Goal: Task Accomplishment & Management: Use online tool/utility

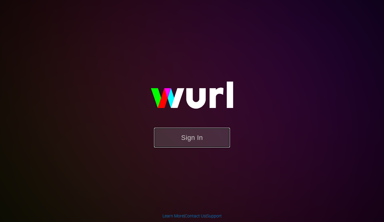
click at [179, 136] on button "Sign In" at bounding box center [192, 137] width 76 height 20
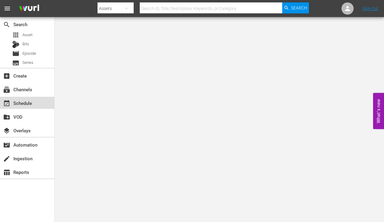
click at [17, 101] on div "event_available Schedule" at bounding box center [17, 101] width 34 height 5
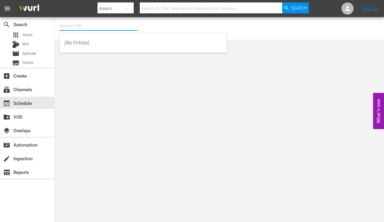
click at [84, 25] on input "text" at bounding box center [98, 26] width 78 height 15
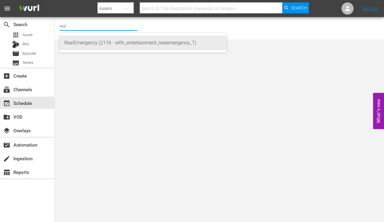
click at [88, 44] on div "RealEmergency (2116 - wtfn_entertainment_realemergency_1)" at bounding box center [142, 43] width 157 height 15
type input "RealEmergency (2116 - wtfn_entertainment_realemergency_1)"
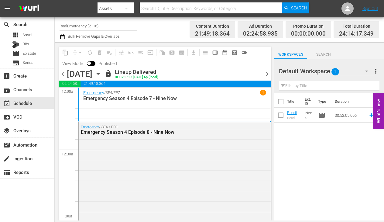
click at [101, 74] on icon "button" at bounding box center [98, 73] width 7 height 7
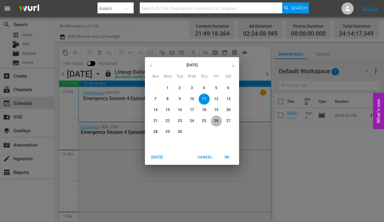
drag, startPoint x: 215, startPoint y: 119, endPoint x: 173, endPoint y: 121, distance: 41.9
click at [215, 119] on p "26" at bounding box center [216, 120] width 4 height 5
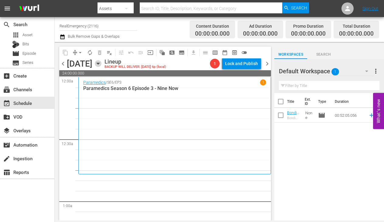
click at [101, 64] on icon "button" at bounding box center [98, 63] width 7 height 7
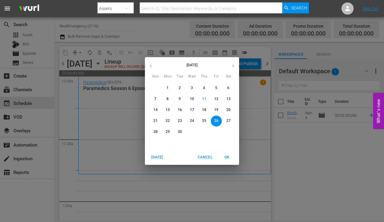
click at [219, 98] on span "12" at bounding box center [216, 98] width 11 height 5
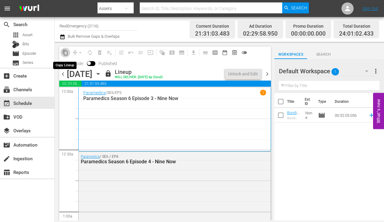
click at [66, 54] on span "content_copy" at bounding box center [65, 52] width 6 height 6
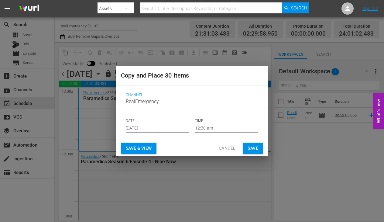
click at [158, 127] on input "[DATE]" at bounding box center [157, 127] width 63 height 9
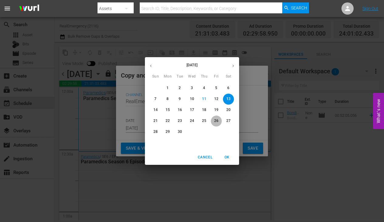
click at [213, 122] on span "26" at bounding box center [216, 120] width 11 height 5
type input "[DATE]"
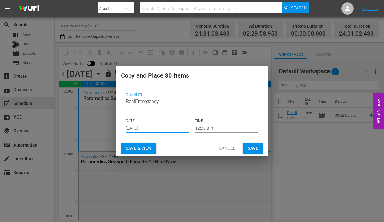
click at [137, 148] on span "Save & View" at bounding box center [139, 148] width 26 height 8
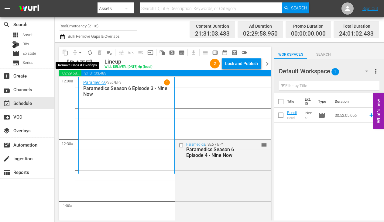
click at [79, 52] on span "arrow_drop_down" at bounding box center [80, 52] width 6 height 6
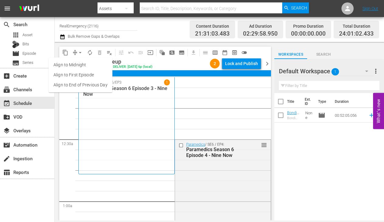
click at [73, 84] on li "Align to End of Previous Day" at bounding box center [81, 85] width 64 height 10
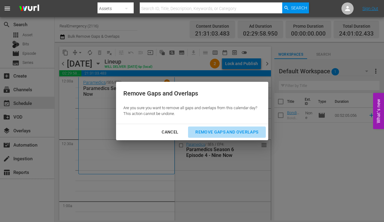
drag, startPoint x: 218, startPoint y: 132, endPoint x: 191, endPoint y: 128, distance: 27.3
click at [218, 132] on div "Remove Gaps and Overlaps" at bounding box center [226, 132] width 73 height 8
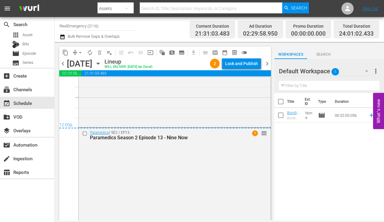
scroll to position [2927, 0]
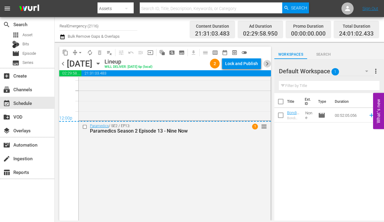
click at [265, 63] on span "chevron_right" at bounding box center [267, 64] width 8 height 8
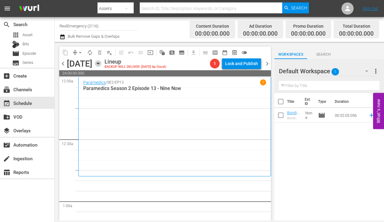
click at [99, 63] on icon "button" at bounding box center [97, 64] width 3 height 2
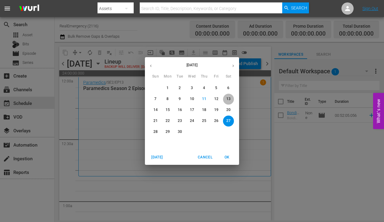
click at [228, 97] on p "13" at bounding box center [228, 98] width 4 height 5
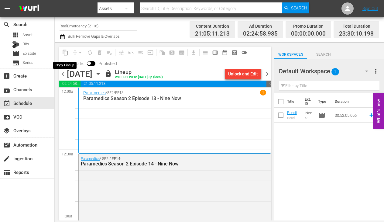
click at [65, 53] on span "content_copy" at bounding box center [65, 52] width 6 height 6
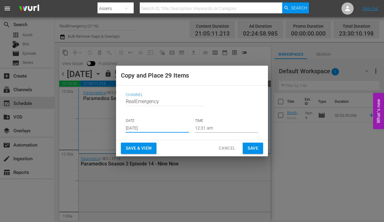
click at [156, 128] on input "[DATE]" at bounding box center [157, 127] width 63 height 9
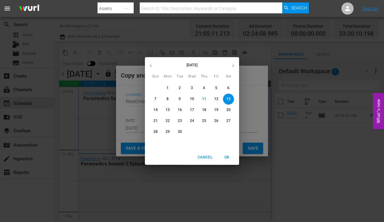
click at [229, 120] on p "27" at bounding box center [228, 120] width 4 height 5
type input "[DATE]"
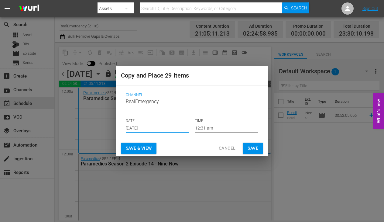
click at [142, 149] on span "Save & View" at bounding box center [139, 148] width 26 height 8
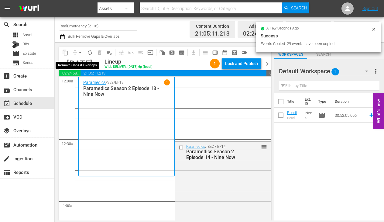
click at [80, 52] on span "arrow_drop_down" at bounding box center [80, 52] width 6 height 6
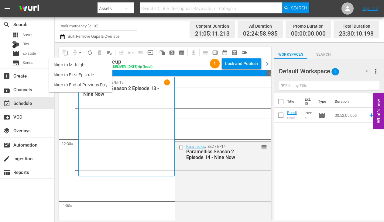
click at [68, 83] on li "Align to End of Previous Day" at bounding box center [81, 85] width 64 height 10
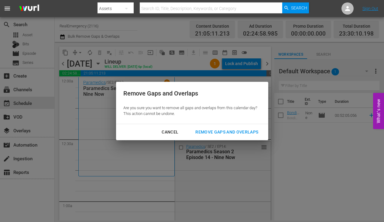
drag, startPoint x: 224, startPoint y: 131, endPoint x: 193, endPoint y: 123, distance: 31.6
click at [224, 131] on div "Remove Gaps and Overlaps" at bounding box center [226, 132] width 73 height 8
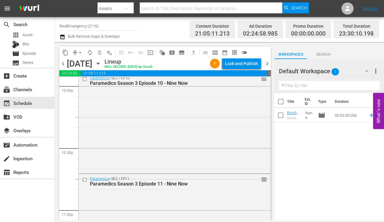
scroll to position [2866, 0]
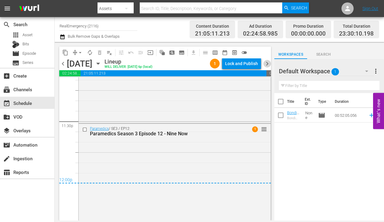
click at [268, 63] on span "chevron_right" at bounding box center [267, 64] width 8 height 8
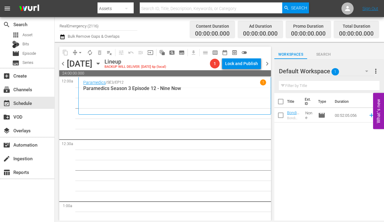
click at [99, 63] on icon "button" at bounding box center [97, 64] width 3 height 2
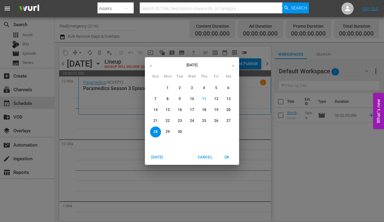
click at [154, 109] on p "14" at bounding box center [155, 109] width 4 height 5
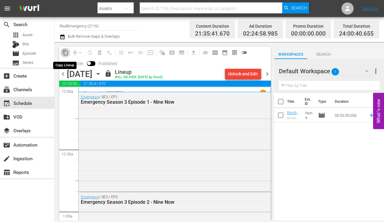
click at [65, 52] on span "content_copy" at bounding box center [65, 52] width 6 height 6
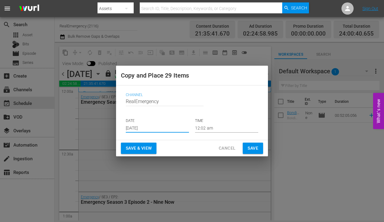
click at [158, 127] on input "[DATE]" at bounding box center [157, 127] width 63 height 9
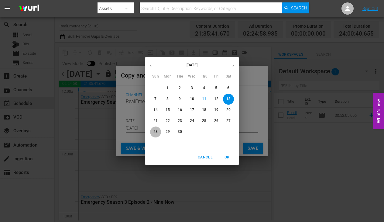
drag, startPoint x: 156, startPoint y: 131, endPoint x: 161, endPoint y: 134, distance: 5.8
click at [156, 131] on p "28" at bounding box center [155, 131] width 4 height 5
type input "[DATE]"
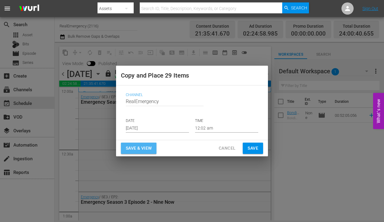
click at [140, 147] on span "Save & View" at bounding box center [139, 148] width 26 height 8
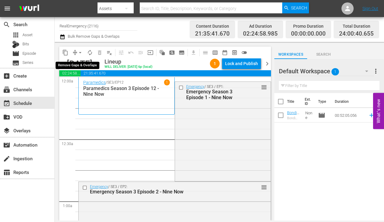
click at [80, 52] on span "arrow_drop_down" at bounding box center [80, 52] width 6 height 6
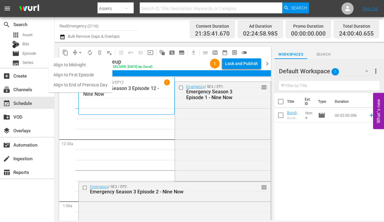
click at [79, 83] on li "Align to End of Previous Day" at bounding box center [81, 85] width 64 height 10
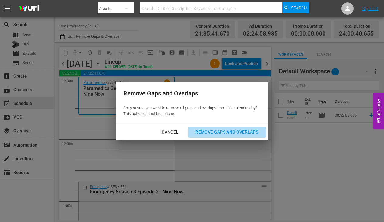
drag, startPoint x: 229, startPoint y: 130, endPoint x: 225, endPoint y: 131, distance: 4.7
click at [229, 130] on div "Remove Gaps and Overlaps" at bounding box center [226, 132] width 73 height 8
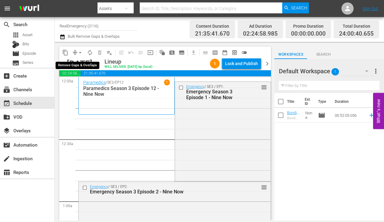
click at [81, 50] on span "arrow_drop_down" at bounding box center [80, 52] width 6 height 6
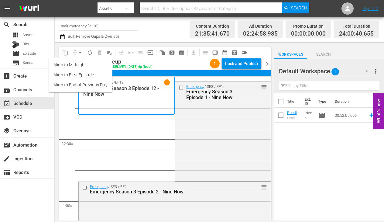
click at [70, 83] on li "Align to End of Previous Day" at bounding box center [81, 85] width 64 height 10
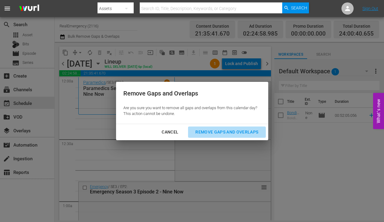
click at [229, 131] on div "Remove Gaps and Overlaps" at bounding box center [226, 132] width 73 height 8
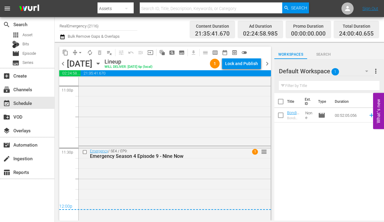
scroll to position [2867, 0]
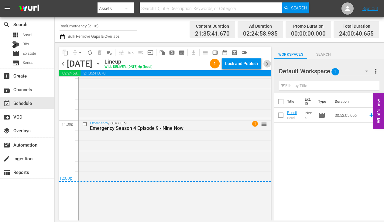
click at [266, 63] on span "chevron_right" at bounding box center [267, 64] width 8 height 8
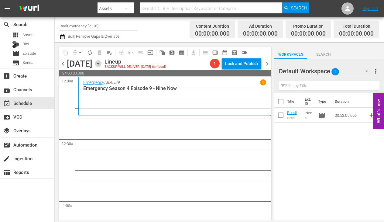
click at [101, 64] on icon "button" at bounding box center [98, 63] width 7 height 7
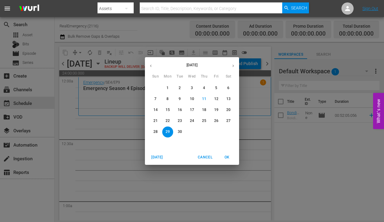
click at [165, 109] on span "15" at bounding box center [167, 109] width 11 height 5
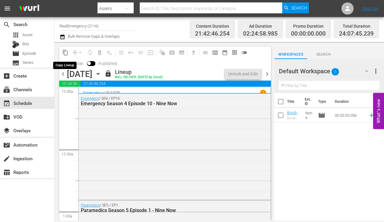
click at [66, 52] on span "content_copy" at bounding box center [65, 52] width 6 height 6
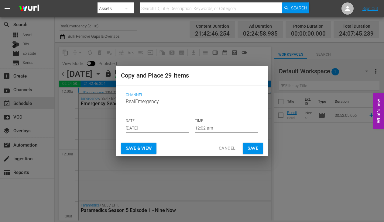
click at [156, 128] on input "[DATE]" at bounding box center [157, 127] width 63 height 9
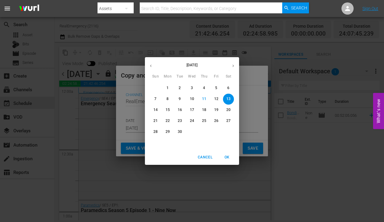
click at [166, 132] on p "29" at bounding box center [167, 131] width 4 height 5
type input "[DATE]"
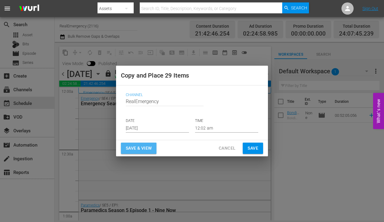
click at [141, 148] on span "Save & View" at bounding box center [139, 148] width 26 height 8
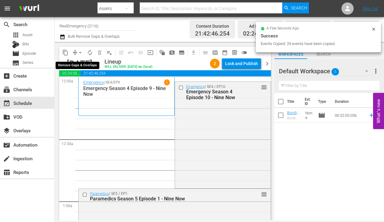
click at [79, 51] on span "arrow_drop_down" at bounding box center [80, 52] width 6 height 6
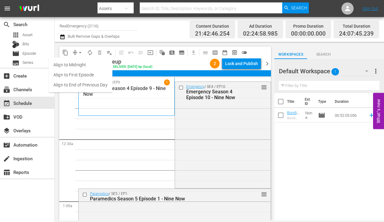
click at [74, 84] on li "Align to End of Previous Day" at bounding box center [81, 85] width 64 height 10
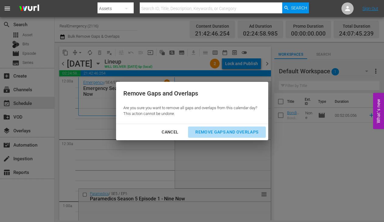
click at [220, 131] on div "Remove Gaps and Overlaps" at bounding box center [226, 132] width 73 height 8
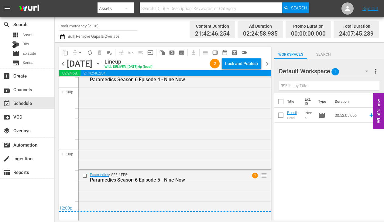
scroll to position [2883, 0]
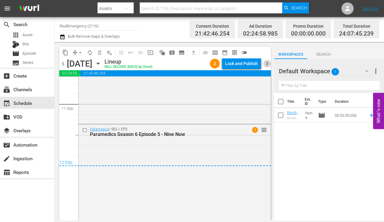
click at [268, 62] on span "chevron_right" at bounding box center [267, 64] width 8 height 8
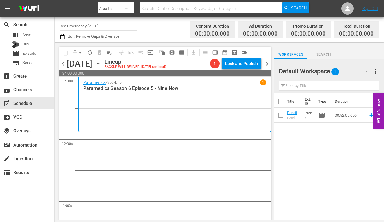
click at [62, 64] on span "chevron_left" at bounding box center [63, 64] width 8 height 8
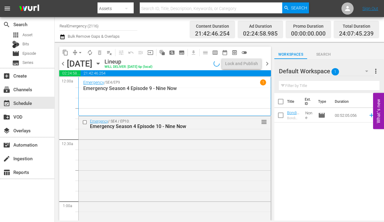
click at [62, 64] on span "chevron_left" at bounding box center [63, 64] width 8 height 8
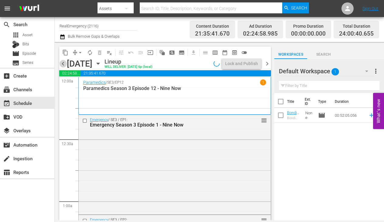
click at [62, 64] on span "chevron_left" at bounding box center [63, 64] width 8 height 8
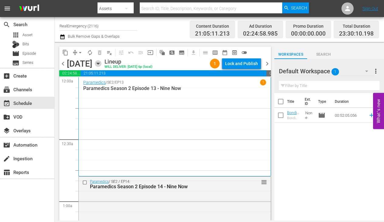
click at [99, 63] on icon "button" at bounding box center [97, 64] width 3 height 2
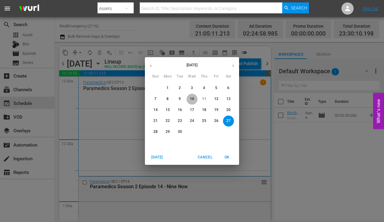
click at [195, 98] on span "10" at bounding box center [191, 98] width 11 height 5
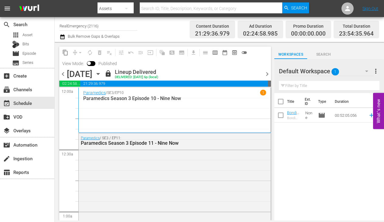
click at [266, 73] on span "chevron_right" at bounding box center [267, 74] width 8 height 8
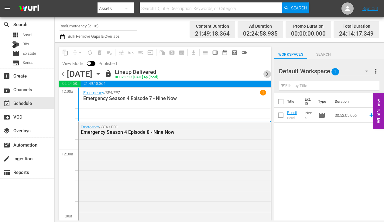
click at [267, 73] on span "chevron_right" at bounding box center [267, 74] width 8 height 8
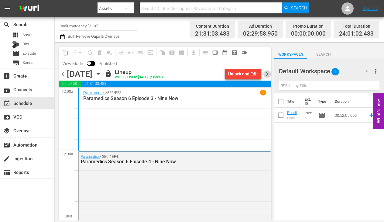
click at [267, 73] on span "chevron_right" at bounding box center [267, 74] width 8 height 8
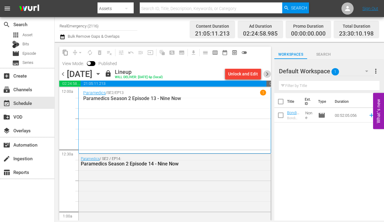
click at [267, 73] on span "chevron_right" at bounding box center [267, 74] width 8 height 8
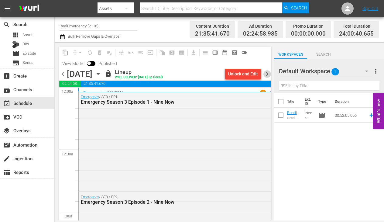
click at [267, 74] on span "chevron_right" at bounding box center [267, 74] width 8 height 8
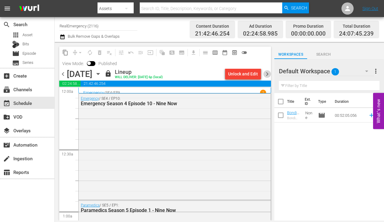
click at [267, 74] on span "chevron_right" at bounding box center [267, 74] width 8 height 8
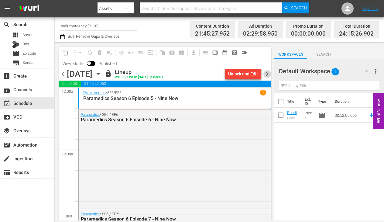
click at [267, 74] on span "chevron_right" at bounding box center [267, 74] width 8 height 8
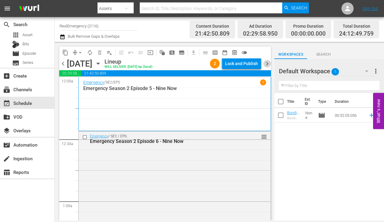
click at [267, 63] on span "chevron_right" at bounding box center [267, 64] width 8 height 8
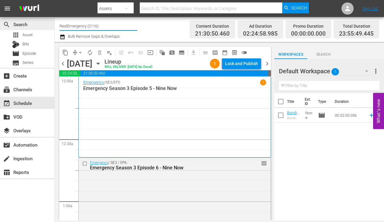
drag, startPoint x: 92, startPoint y: 25, endPoint x: 46, endPoint y: 26, distance: 45.8
click at [55, 0] on div "search Search apps Asset Bits movie Episode subtitles Series add_box Create sub…" at bounding box center [219, 0] width 329 height 0
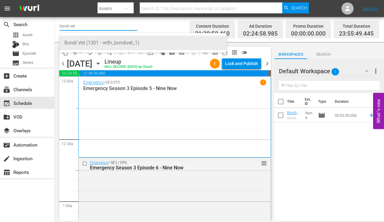
click at [88, 42] on div "Bondi Vet (1301 - wtfn_bondivet_1)" at bounding box center [142, 43] width 157 height 15
type input "Bondi Vet (1301 - wtfn_bondivet_1)"
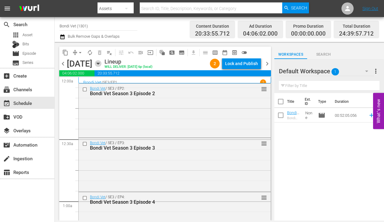
click at [101, 63] on icon "button" at bounding box center [98, 63] width 7 height 7
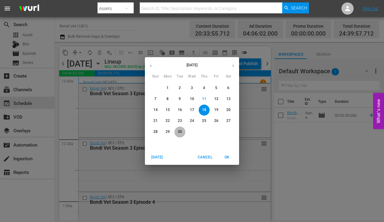
click at [180, 132] on p "30" at bounding box center [180, 131] width 4 height 5
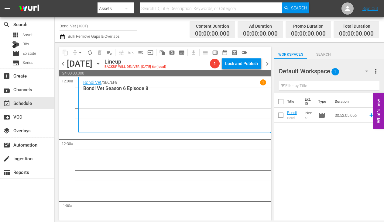
click at [101, 62] on icon "button" at bounding box center [98, 63] width 7 height 7
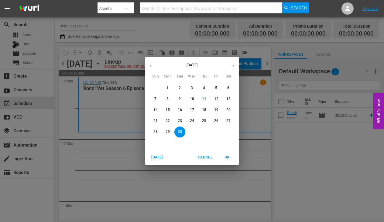
click at [179, 108] on p "16" at bounding box center [180, 109] width 4 height 5
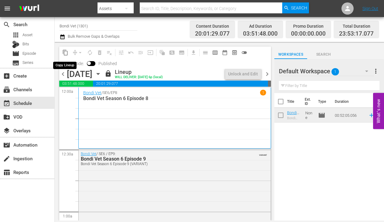
click at [65, 52] on span "content_copy" at bounding box center [65, 52] width 6 height 6
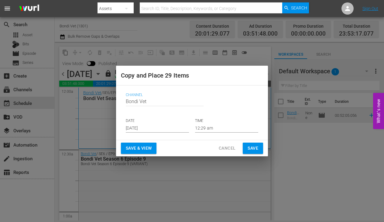
click at [154, 127] on input "[DATE]" at bounding box center [157, 127] width 63 height 9
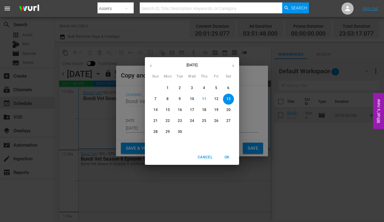
click at [179, 130] on p "30" at bounding box center [180, 131] width 4 height 5
type input "[DATE]"
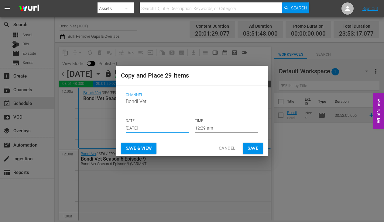
click at [135, 148] on span "Save & View" at bounding box center [139, 148] width 26 height 8
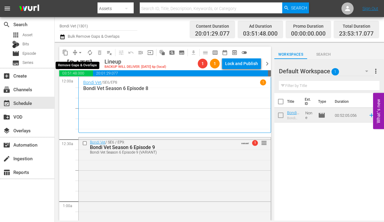
click at [80, 52] on span "arrow_drop_down" at bounding box center [80, 52] width 6 height 6
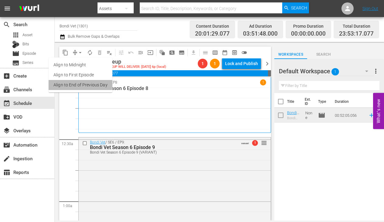
click at [73, 83] on li "Align to End of Previous Day" at bounding box center [81, 85] width 64 height 10
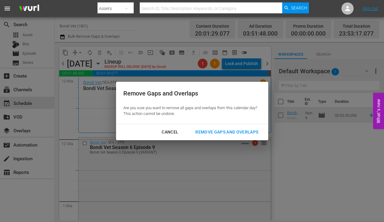
drag, startPoint x: 205, startPoint y: 132, endPoint x: 195, endPoint y: 131, distance: 10.6
click at [205, 131] on div "Remove Gaps and Overlaps" at bounding box center [226, 132] width 73 height 8
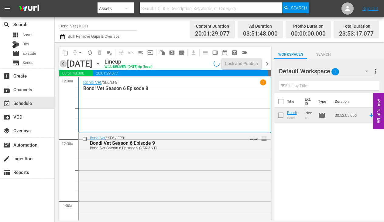
click at [62, 64] on span "chevron_left" at bounding box center [63, 64] width 8 height 8
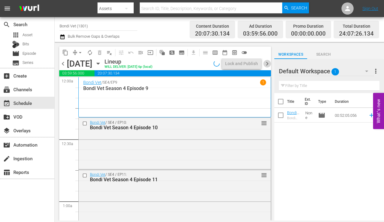
click at [267, 63] on span "chevron_right" at bounding box center [267, 64] width 8 height 8
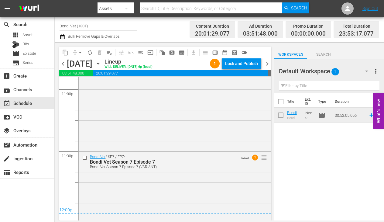
scroll to position [2870, 0]
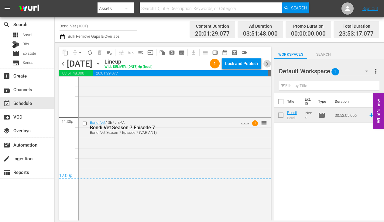
click at [264, 62] on span "chevron_right" at bounding box center [267, 64] width 8 height 8
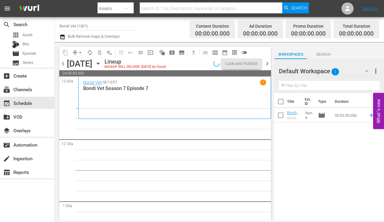
click at [101, 63] on icon "button" at bounding box center [98, 63] width 7 height 7
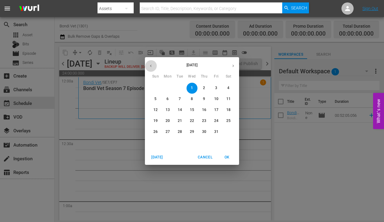
drag, startPoint x: 150, startPoint y: 65, endPoint x: 150, endPoint y: 70, distance: 4.9
click at [150, 65] on icon "button" at bounding box center [150, 65] width 5 height 5
click at [191, 109] on p "17" at bounding box center [192, 109] width 4 height 5
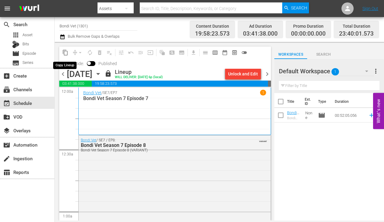
click at [65, 52] on span "content_copy" at bounding box center [65, 52] width 6 height 6
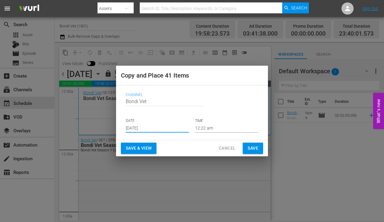
click at [153, 128] on input "[DATE]" at bounding box center [157, 127] width 63 height 9
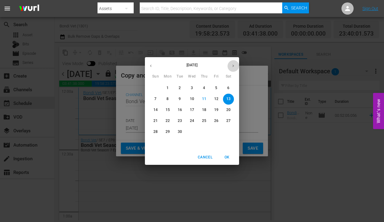
drag, startPoint x: 234, startPoint y: 66, endPoint x: 226, endPoint y: 73, distance: 10.5
click at [233, 66] on icon "button" at bounding box center [233, 65] width 5 height 5
drag, startPoint x: 194, startPoint y: 87, endPoint x: 177, endPoint y: 110, distance: 28.4
click at [194, 88] on span "1" at bounding box center [191, 87] width 11 height 5
type input "[DATE]"
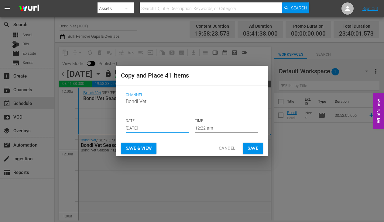
click at [139, 150] on span "Save & View" at bounding box center [139, 148] width 26 height 8
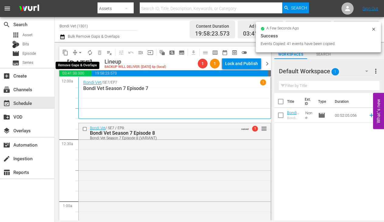
click at [78, 52] on span "arrow_drop_down" at bounding box center [80, 52] width 6 height 6
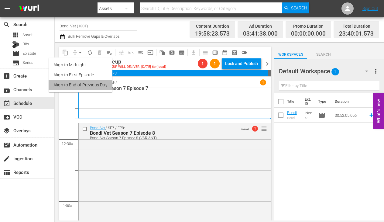
click at [75, 83] on li "Align to End of Previous Day" at bounding box center [81, 85] width 64 height 10
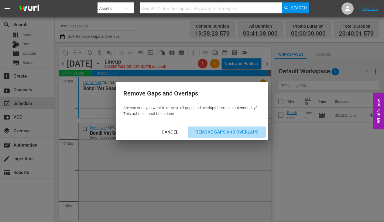
drag, startPoint x: 222, startPoint y: 133, endPoint x: 193, endPoint y: 137, distance: 28.6
click at [222, 133] on div "Remove Gaps and Overlaps" at bounding box center [226, 132] width 73 height 8
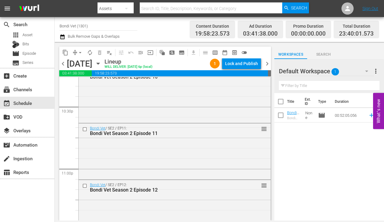
scroll to position [2829, 0]
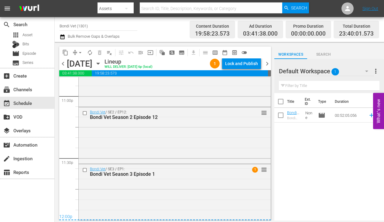
click at [266, 64] on span "chevron_right" at bounding box center [267, 64] width 8 height 8
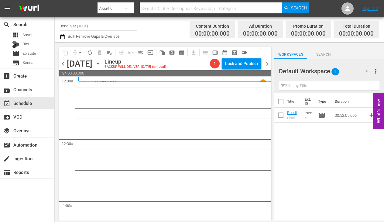
click at [99, 63] on icon "button" at bounding box center [97, 64] width 3 height 2
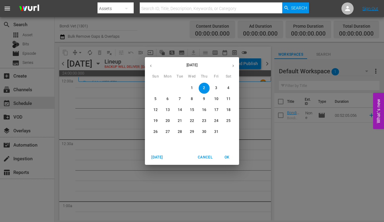
click at [151, 64] on icon "button" at bounding box center [150, 65] width 5 height 5
click at [204, 110] on p "18" at bounding box center [204, 109] width 4 height 5
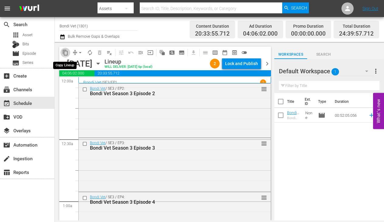
click at [65, 52] on span "content_copy" at bounding box center [65, 52] width 6 height 6
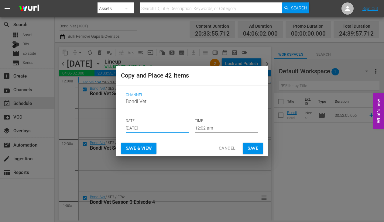
click at [155, 128] on input "[DATE]" at bounding box center [157, 127] width 63 height 9
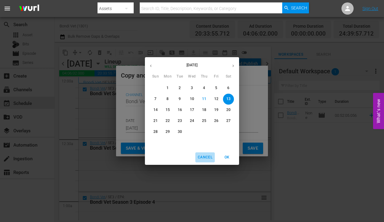
click at [202, 156] on span "Cancel" at bounding box center [205, 157] width 15 height 6
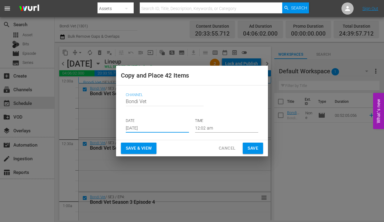
click at [161, 126] on input "[DATE]" at bounding box center [157, 127] width 63 height 9
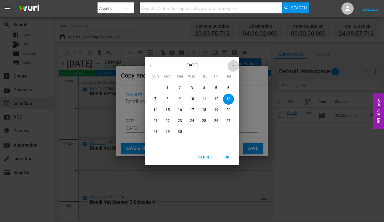
drag, startPoint x: 236, startPoint y: 63, endPoint x: 227, endPoint y: 64, distance: 8.9
click at [236, 63] on button "button" at bounding box center [233, 66] width 12 height 12
click at [203, 87] on p "2" at bounding box center [204, 87] width 2 height 5
type input "[DATE]"
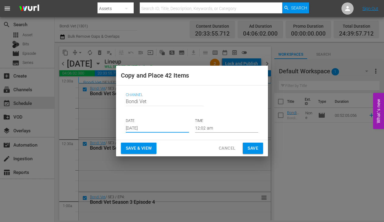
click at [137, 147] on span "Save & View" at bounding box center [139, 148] width 26 height 8
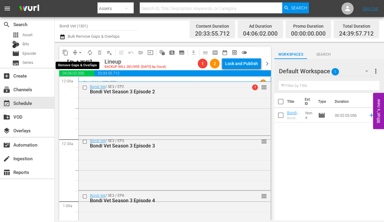
click at [81, 54] on span "arrow_drop_down" at bounding box center [80, 52] width 6 height 6
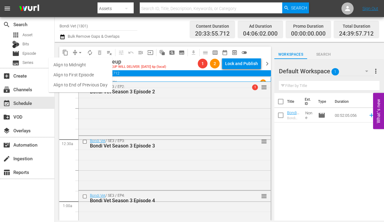
click at [72, 83] on li "Align to End of Previous Day" at bounding box center [81, 85] width 64 height 10
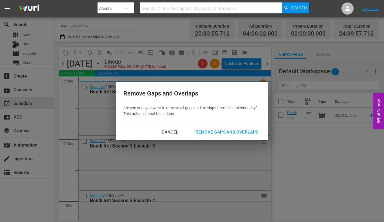
drag, startPoint x: 219, startPoint y: 128, endPoint x: 212, endPoint y: 128, distance: 6.4
click at [219, 129] on div "Remove Gaps and Overlaps" at bounding box center [226, 132] width 73 height 8
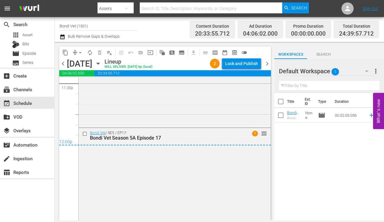
scroll to position [2911, 0]
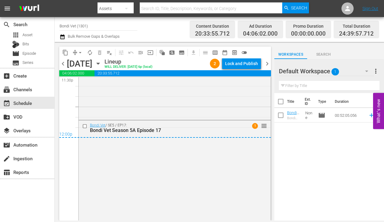
click at [268, 63] on span "chevron_right" at bounding box center [267, 64] width 8 height 8
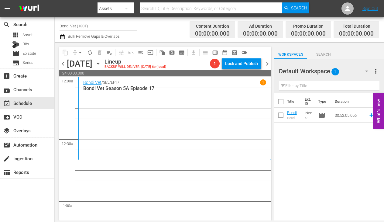
click at [65, 63] on span "chevron_left" at bounding box center [63, 64] width 8 height 8
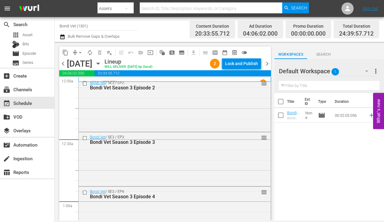
click at [117, 79] on div "Bondi Vet / SE3 / EP1 1 Bondi Vet Season 3 Episode 1" at bounding box center [174, 79] width 192 height 5
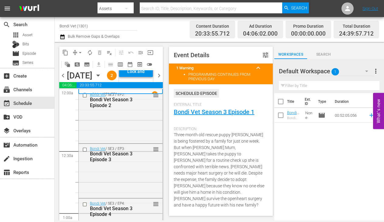
click at [162, 79] on span "chevron_right" at bounding box center [159, 76] width 8 height 8
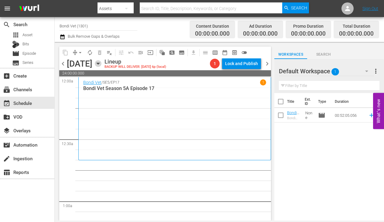
click at [99, 63] on icon "button" at bounding box center [97, 64] width 3 height 2
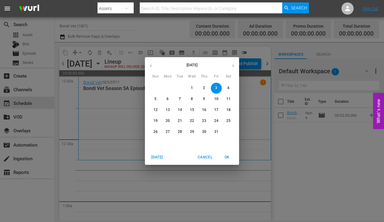
drag, startPoint x: 149, startPoint y: 66, endPoint x: 152, endPoint y: 68, distance: 3.7
click at [149, 66] on icon "button" at bounding box center [150, 65] width 5 height 5
click at [216, 109] on p "19" at bounding box center [216, 109] width 4 height 5
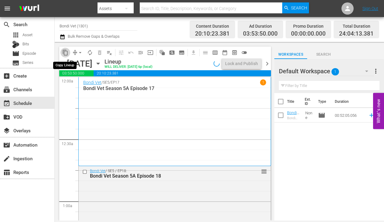
click at [66, 53] on span "content_copy" at bounding box center [65, 52] width 6 height 6
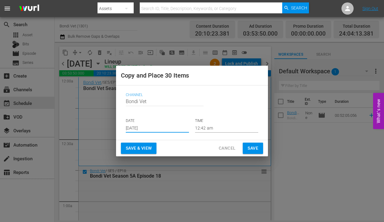
click at [157, 125] on input "[DATE]" at bounding box center [157, 127] width 63 height 9
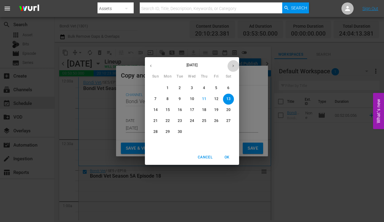
click at [232, 66] on icon "button" at bounding box center [233, 66] width 2 height 2
click at [216, 87] on p "3" at bounding box center [216, 87] width 2 height 5
type input "Oct 3rd 2025"
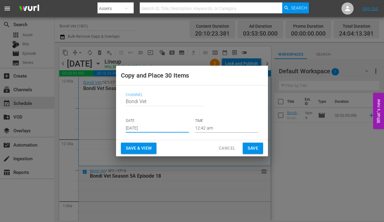
click at [141, 150] on span "Save & View" at bounding box center [139, 148] width 26 height 8
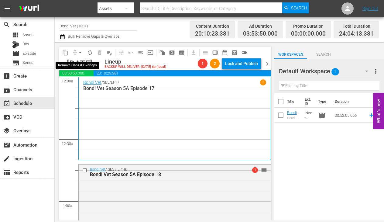
click at [79, 49] on span "arrow_drop_down" at bounding box center [80, 52] width 6 height 6
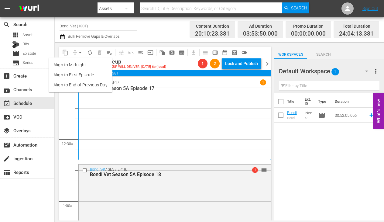
click at [73, 83] on li "Align to End of Previous Day" at bounding box center [81, 85] width 64 height 10
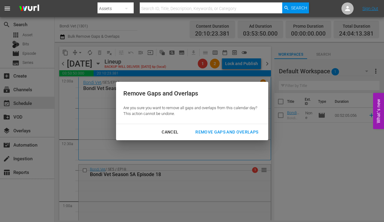
click at [220, 128] on div "Remove Gaps and Overlaps" at bounding box center [226, 132] width 73 height 8
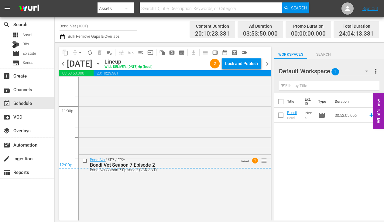
scroll to position [2920, 0]
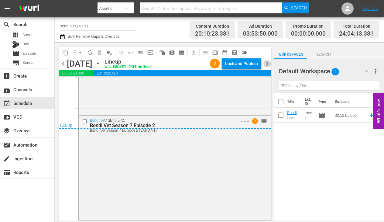
click at [267, 62] on span "chevron_right" at bounding box center [267, 64] width 8 height 8
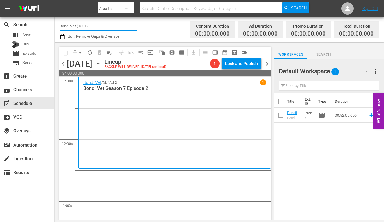
drag, startPoint x: 92, startPoint y: 25, endPoint x: 55, endPoint y: 25, distance: 36.4
click at [55, 25] on div "Channel Title Bondi Vet (1301) Bulk Remove Gaps & Overlaps Content Duration 00:…" at bounding box center [219, 29] width 329 height 25
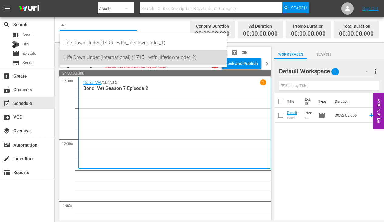
drag, startPoint x: 92, startPoint y: 58, endPoint x: 90, endPoint y: 56, distance: 3.3
click at [92, 58] on div "Life Down Under (International) (1715 - wtfn_lifedownunder_2)" at bounding box center [142, 57] width 157 height 15
type input "Life Down Under (International) (1715 - wtfn_lifedownunder_2)"
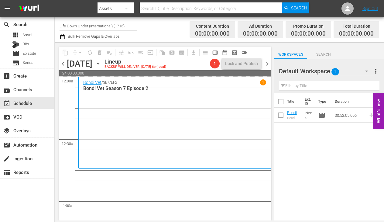
click at [62, 63] on span "chevron_left" at bounding box center [63, 64] width 8 height 8
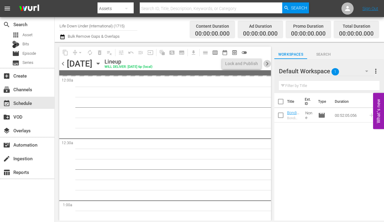
click at [267, 63] on span "chevron_right" at bounding box center [267, 64] width 8 height 8
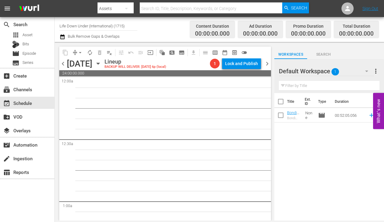
click at [63, 63] on span "chevron_left" at bounding box center [63, 64] width 8 height 8
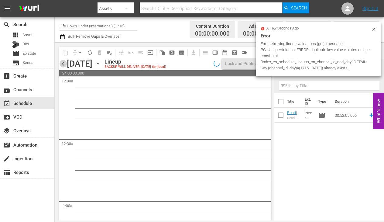
click at [63, 63] on span "chevron_left" at bounding box center [63, 64] width 8 height 8
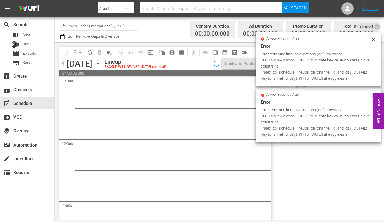
click at [63, 63] on span "chevron_left" at bounding box center [63, 64] width 8 height 8
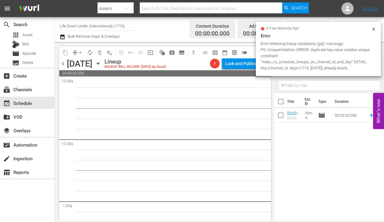
click at [63, 63] on span "chevron_left" at bounding box center [63, 64] width 8 height 8
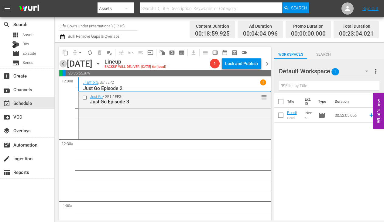
click at [63, 63] on span "chevron_left" at bounding box center [63, 64] width 8 height 8
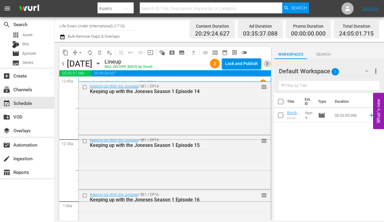
click at [267, 63] on span "chevron_right" at bounding box center [267, 64] width 8 height 8
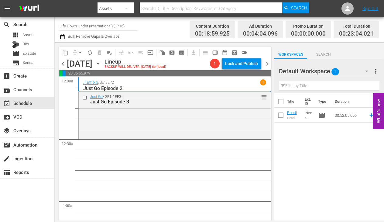
click at [99, 63] on icon "button" at bounding box center [97, 64] width 3 height 2
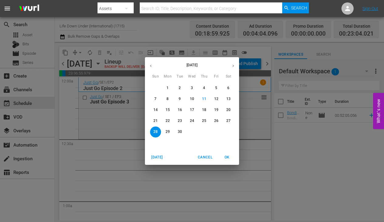
drag, startPoint x: 167, startPoint y: 110, endPoint x: 171, endPoint y: 110, distance: 4.3
click at [167, 110] on p "15" at bounding box center [167, 109] width 4 height 5
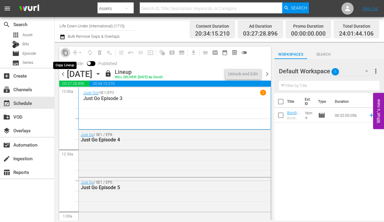
click at [65, 52] on span "content_copy" at bounding box center [65, 52] width 6 height 6
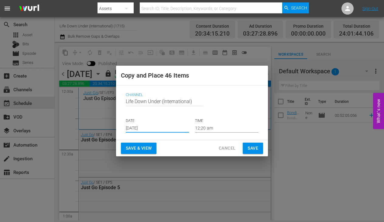
click at [158, 128] on input "[DATE]" at bounding box center [157, 127] width 63 height 9
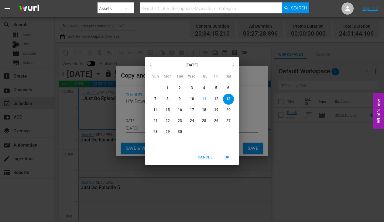
drag, startPoint x: 167, startPoint y: 131, endPoint x: 173, endPoint y: 138, distance: 9.5
click at [167, 131] on p "29" at bounding box center [167, 131] width 4 height 5
type input "[DATE]"
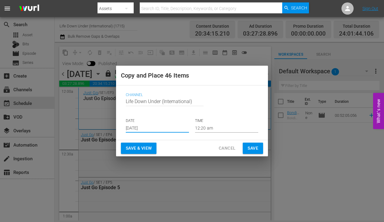
click at [136, 148] on span "Save & View" at bounding box center [139, 148] width 26 height 8
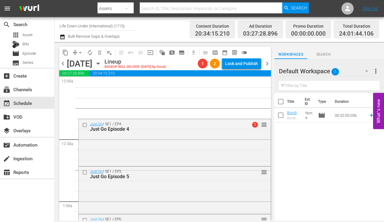
click at [65, 63] on span "chevron_left" at bounding box center [63, 64] width 8 height 8
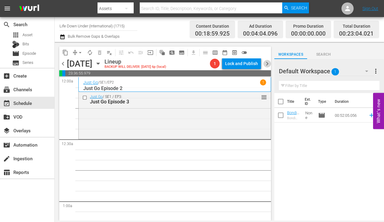
click at [268, 63] on span "chevron_right" at bounding box center [267, 64] width 8 height 8
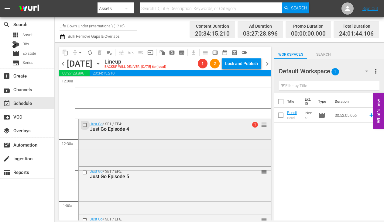
click at [84, 125] on input "checkbox" at bounding box center [85, 124] width 6 height 5
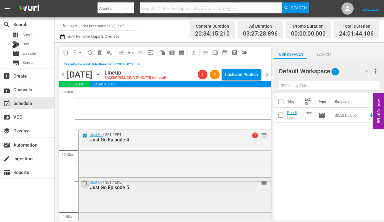
click at [84, 183] on input "checkbox" at bounding box center [85, 183] width 6 height 5
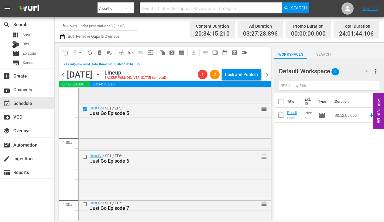
scroll to position [85, 0]
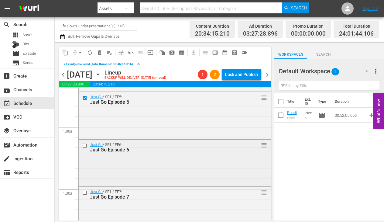
click at [84, 145] on input "checkbox" at bounding box center [85, 145] width 6 height 5
click at [84, 192] on input "checkbox" at bounding box center [85, 192] width 6 height 5
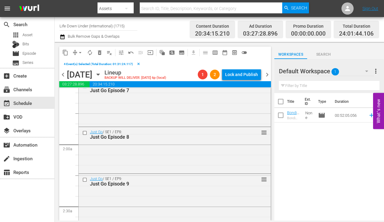
scroll to position [211, 0]
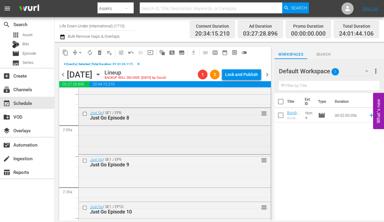
click at [84, 114] on input "checkbox" at bounding box center [85, 113] width 6 height 5
click at [84, 161] on input "checkbox" at bounding box center [85, 159] width 6 height 5
click at [84, 208] on input "checkbox" at bounding box center [85, 207] width 6 height 5
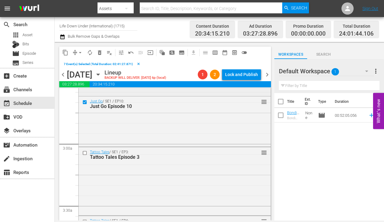
scroll to position [332, 0]
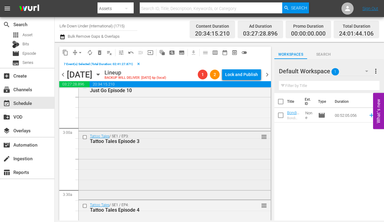
click at [84, 136] on input "checkbox" at bounding box center [85, 136] width 6 height 5
click at [84, 204] on input "checkbox" at bounding box center [85, 205] width 6 height 5
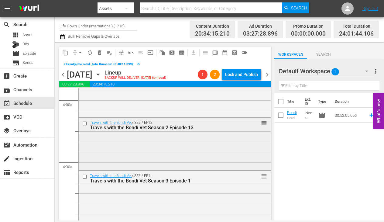
scroll to position [484, 0]
click at [84, 123] on input "checkbox" at bounding box center [85, 122] width 6 height 5
click at [84, 175] on input "checkbox" at bounding box center [85, 175] width 6 height 5
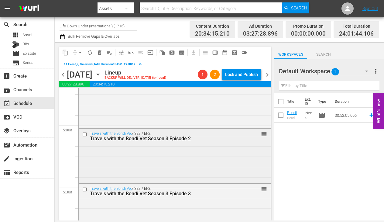
scroll to position [584, 0]
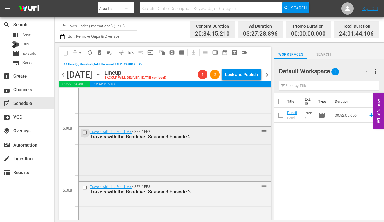
click at [87, 132] on input "checkbox" at bounding box center [85, 132] width 6 height 5
click at [86, 186] on input "checkbox" at bounding box center [85, 186] width 6 height 5
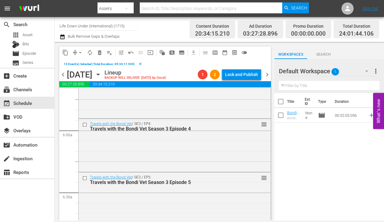
scroll to position [708, 0]
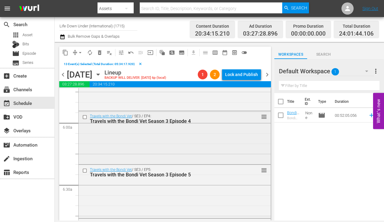
click at [84, 117] on input "checkbox" at bounding box center [85, 116] width 6 height 5
click at [84, 169] on input "checkbox" at bounding box center [85, 170] width 6 height 5
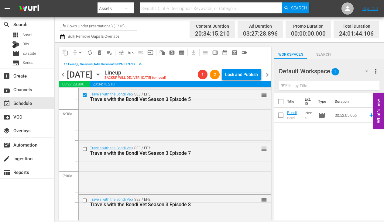
scroll to position [788, 0]
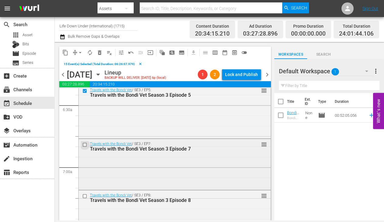
click at [85, 144] on input "checkbox" at bounding box center [85, 144] width 6 height 5
click at [85, 195] on input "checkbox" at bounding box center [85, 195] width 6 height 5
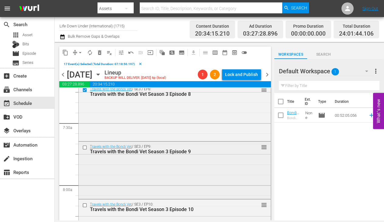
scroll to position [897, 0]
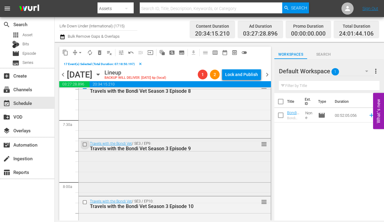
click at [85, 146] on input "checkbox" at bounding box center [85, 143] width 6 height 5
click at [85, 202] on input "checkbox" at bounding box center [85, 201] width 6 height 5
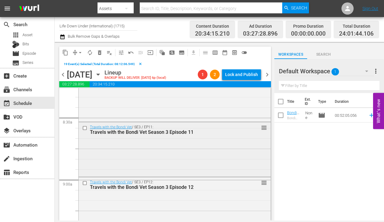
scroll to position [1028, 0]
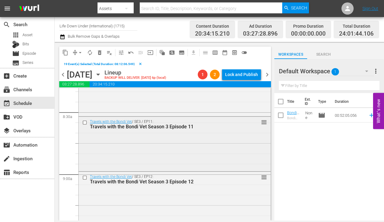
click at [85, 122] on input "checkbox" at bounding box center [85, 122] width 6 height 5
click at [84, 176] on input "checkbox" at bounding box center [85, 177] width 6 height 5
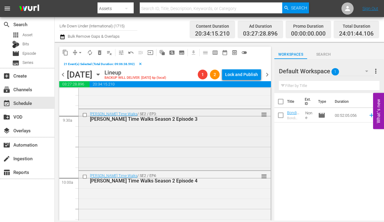
scroll to position [1151, 0]
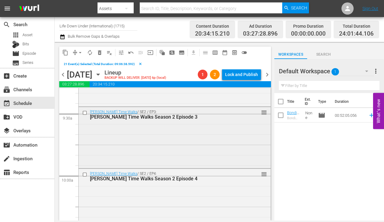
click at [84, 112] on input "checkbox" at bounding box center [85, 112] width 6 height 5
click at [86, 173] on input "checkbox" at bounding box center [85, 174] width 6 height 5
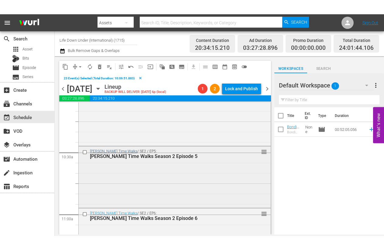
scroll to position [1253, 0]
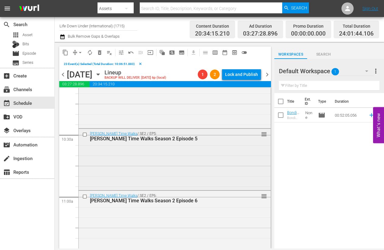
click at [85, 135] on input "checkbox" at bounding box center [85, 134] width 6 height 5
click at [84, 195] on input "checkbox" at bounding box center [85, 196] width 6 height 5
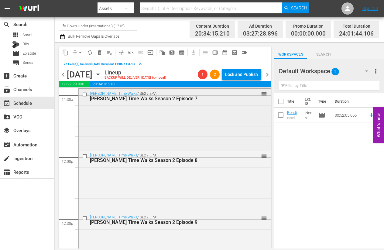
scroll to position [1420, 0]
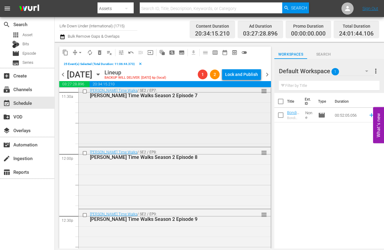
click at [85, 93] on input "checkbox" at bounding box center [85, 91] width 6 height 5
click at [86, 154] on input "checkbox" at bounding box center [85, 152] width 6 height 5
click at [85, 215] on input "checkbox" at bounding box center [85, 214] width 6 height 5
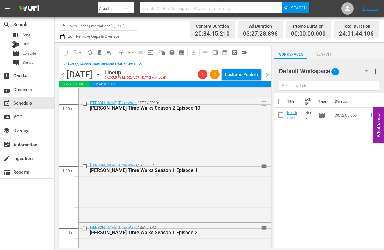
scroll to position [1593, 0]
click at [84, 105] on input "checkbox" at bounding box center [85, 104] width 6 height 5
click at [84, 167] on input "checkbox" at bounding box center [85, 166] width 6 height 5
click at [84, 221] on input "checkbox" at bounding box center [85, 228] width 6 height 5
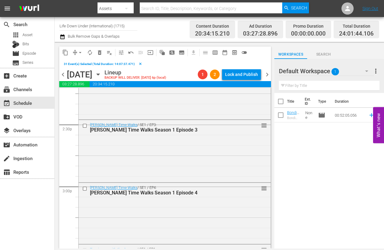
scroll to position [1759, 0]
click at [83, 122] on div at bounding box center [85, 124] width 9 height 7
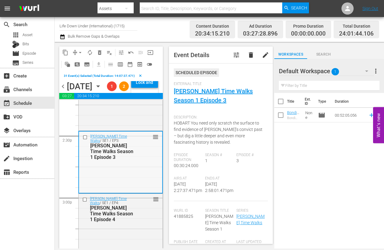
click at [85, 140] on input "checkbox" at bounding box center [86, 136] width 6 height 5
click at [83, 202] on input "checkbox" at bounding box center [85, 199] width 6 height 5
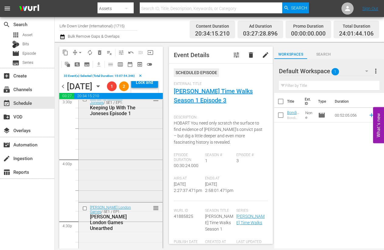
scroll to position [1917, 0]
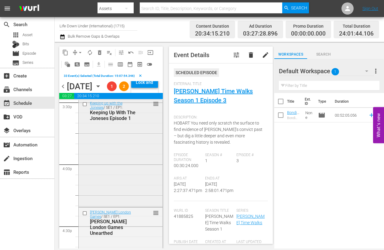
click at [85, 107] on input "checkbox" at bounding box center [85, 104] width 6 height 5
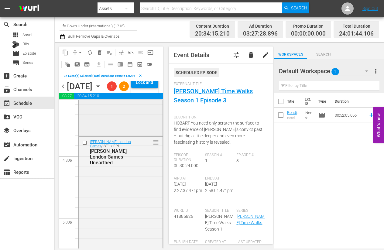
scroll to position [2001, 0]
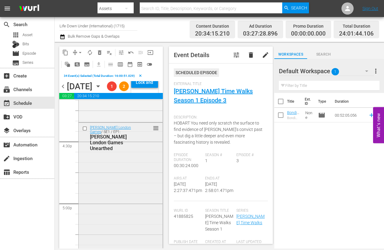
click at [85, 131] on input "checkbox" at bounding box center [85, 128] width 6 height 5
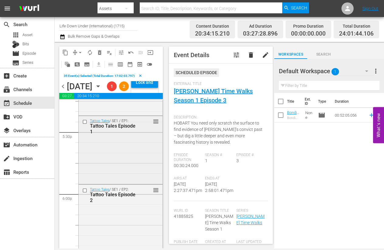
scroll to position [2139, 0]
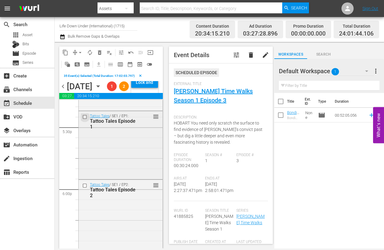
click at [86, 119] on input "checkbox" at bounding box center [85, 116] width 6 height 5
click at [84, 188] on input "checkbox" at bounding box center [85, 185] width 6 height 5
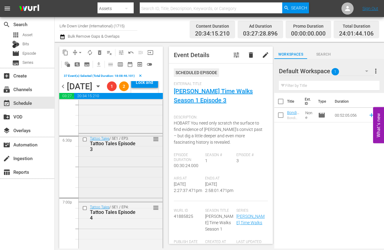
scroll to position [2265, 0]
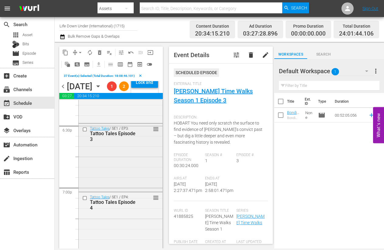
click at [84, 132] on input "checkbox" at bounding box center [85, 129] width 6 height 5
click at [84, 201] on input "checkbox" at bounding box center [85, 197] width 6 height 5
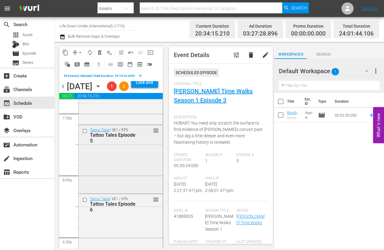
scroll to position [2401, 0]
click at [85, 133] on input "checkbox" at bounding box center [85, 129] width 6 height 5
click at [84, 201] on input "checkbox" at bounding box center [85, 198] width 6 height 5
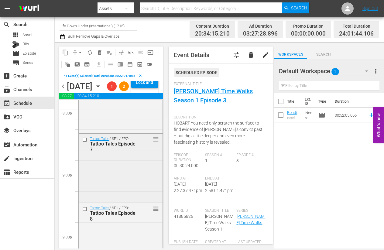
scroll to position [2532, 0]
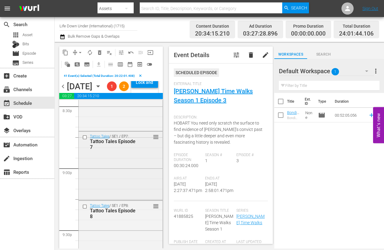
click at [85, 140] on input "checkbox" at bounding box center [85, 136] width 6 height 5
click at [84, 209] on input "checkbox" at bounding box center [85, 206] width 6 height 5
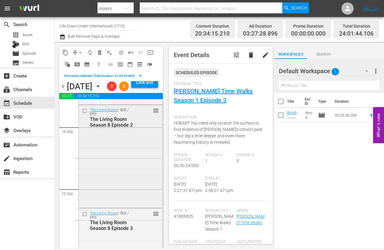
scroll to position [2699, 0]
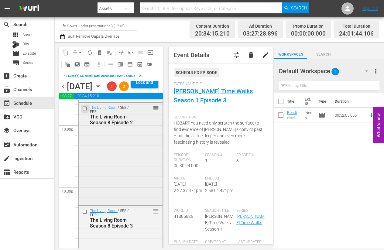
click at [85, 111] on input "checkbox" at bounding box center [85, 108] width 6 height 5
click at [84, 214] on input "checkbox" at bounding box center [85, 211] width 6 height 5
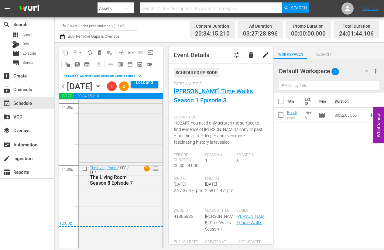
scroll to position [2846, 0]
click at [84, 169] on input "checkbox" at bounding box center [85, 166] width 6 height 5
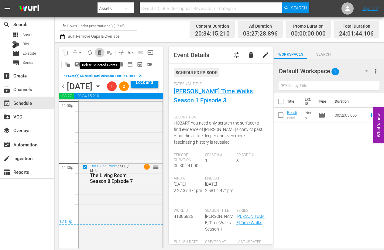
click at [99, 52] on span "delete_forever_outlined" at bounding box center [99, 52] width 6 height 6
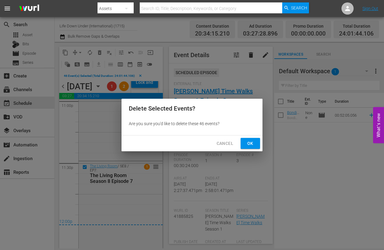
click at [245, 145] on span "Ok" at bounding box center [250, 144] width 10 height 8
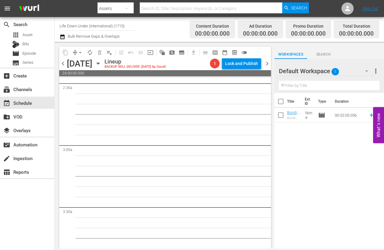
scroll to position [0, 0]
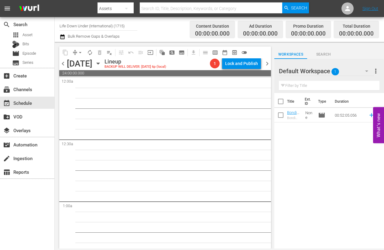
click at [99, 63] on icon "button" at bounding box center [97, 64] width 3 height 2
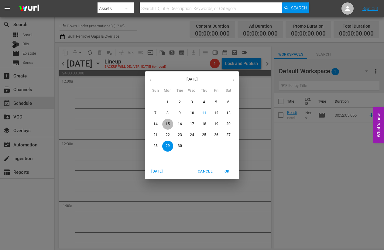
drag, startPoint x: 165, startPoint y: 123, endPoint x: 147, endPoint y: 138, distance: 24.2
click at [165, 124] on p "15" at bounding box center [167, 123] width 4 height 5
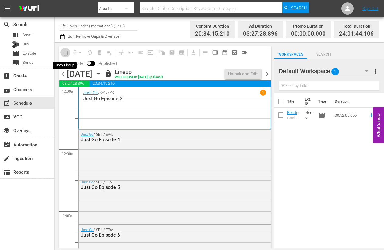
click at [66, 53] on span "content_copy" at bounding box center [65, 52] width 6 height 6
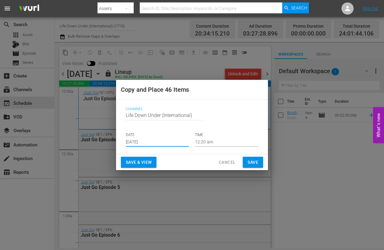
click at [155, 143] on input "[DATE]" at bounding box center [157, 141] width 63 height 9
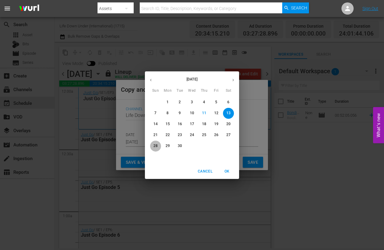
drag, startPoint x: 152, startPoint y: 145, endPoint x: 164, endPoint y: 149, distance: 13.0
click at [152, 145] on span "28" at bounding box center [155, 145] width 11 height 5
type input "[DATE]"
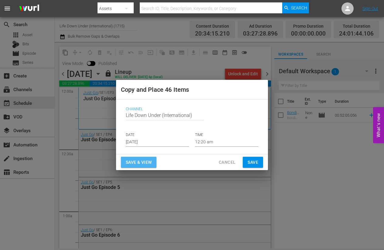
click at [134, 164] on span "Save & View" at bounding box center [139, 162] width 26 height 8
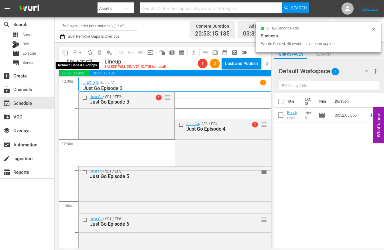
click at [81, 52] on span "arrow_drop_down" at bounding box center [80, 52] width 6 height 6
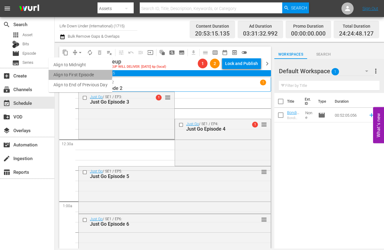
click at [65, 73] on li "Align to First Episode" at bounding box center [81, 75] width 64 height 10
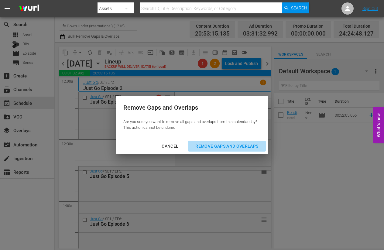
drag, startPoint x: 219, startPoint y: 144, endPoint x: 126, endPoint y: 150, distance: 93.6
click at [219, 144] on div "Remove Gaps and Overlaps" at bounding box center [226, 146] width 73 height 8
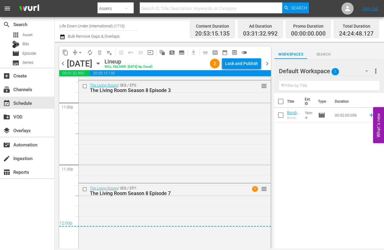
scroll to position [2866, 0]
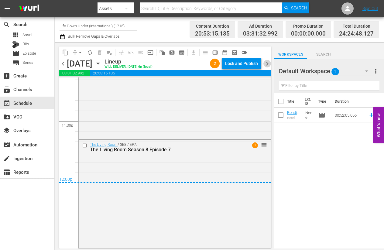
click at [267, 63] on span "chevron_right" at bounding box center [267, 64] width 8 height 8
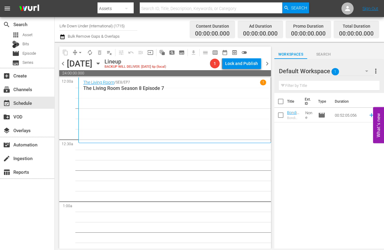
click at [101, 65] on icon "button" at bounding box center [98, 63] width 7 height 7
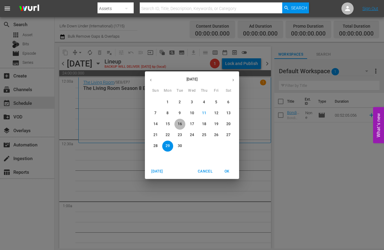
drag, startPoint x: 182, startPoint y: 124, endPoint x: 171, endPoint y: 128, distance: 11.7
click at [182, 124] on span "16" at bounding box center [179, 123] width 11 height 5
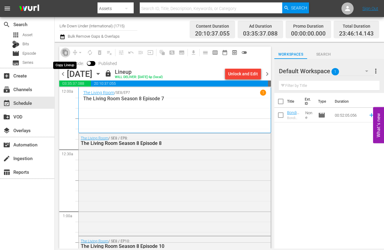
click at [65, 53] on span "content_copy" at bounding box center [65, 52] width 6 height 6
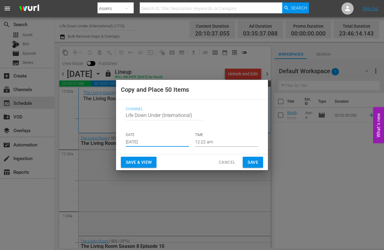
click at [161, 142] on input "[DATE]" at bounding box center [157, 141] width 63 height 9
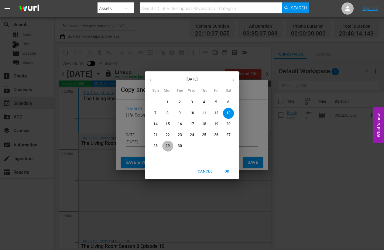
drag, startPoint x: 167, startPoint y: 146, endPoint x: 172, endPoint y: 149, distance: 5.2
click at [167, 147] on p "29" at bounding box center [167, 145] width 4 height 5
type input "[DATE]"
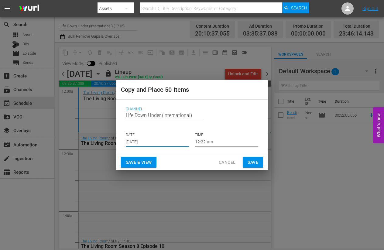
click at [137, 160] on span "Save & View" at bounding box center [139, 162] width 26 height 8
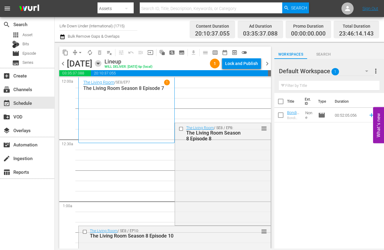
click at [101, 61] on icon "button" at bounding box center [98, 63] width 7 height 7
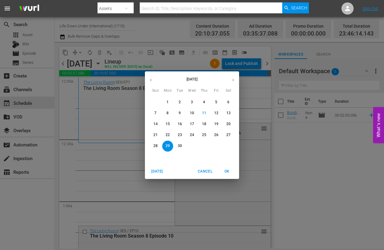
click at [62, 62] on div "[DATE] Sun Mon Tue Wed Thu Fri Sat 31 1 2 3 4 5 6 7 8 9 10 11 12 13 14 15 16 17…" at bounding box center [192, 125] width 384 height 250
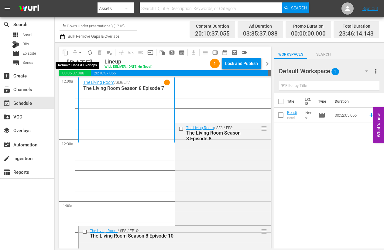
click at [81, 52] on span "arrow_drop_down" at bounding box center [80, 52] width 6 height 6
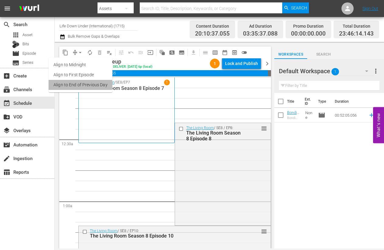
click at [75, 84] on li "Align to End of Previous Day" at bounding box center [81, 85] width 64 height 10
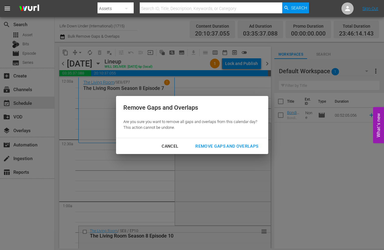
click at [218, 143] on div "Remove Gaps and Overlaps" at bounding box center [226, 146] width 73 height 8
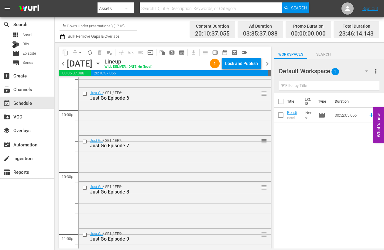
scroll to position [2837, 0]
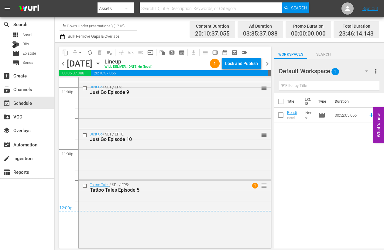
click at [265, 62] on span "chevron_right" at bounding box center [267, 64] width 8 height 8
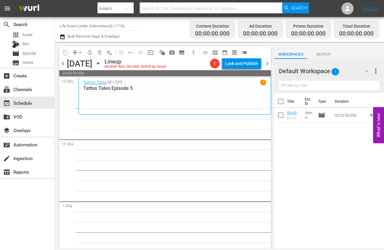
scroll to position [0, 0]
drag, startPoint x: 63, startPoint y: 63, endPoint x: 72, endPoint y: 69, distance: 11.2
click at [63, 63] on span "chevron_left" at bounding box center [63, 64] width 8 height 8
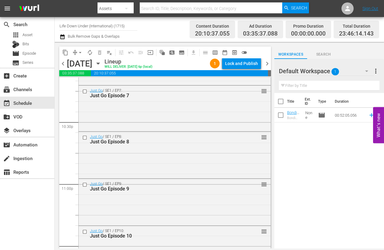
scroll to position [2837, 0]
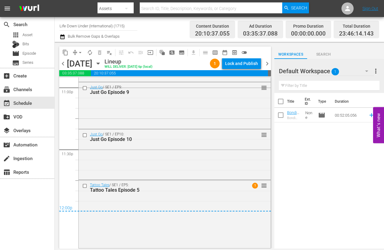
click at [268, 62] on span "chevron_right" at bounding box center [267, 64] width 8 height 8
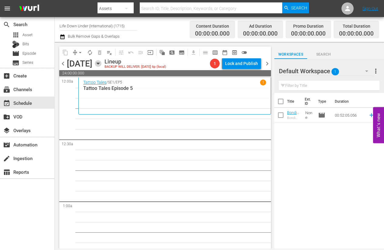
click at [101, 64] on icon "button" at bounding box center [98, 63] width 7 height 7
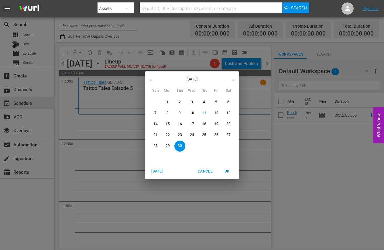
drag, startPoint x: 190, startPoint y: 123, endPoint x: 188, endPoint y: 127, distance: 5.3
click at [190, 123] on p "17" at bounding box center [192, 123] width 4 height 5
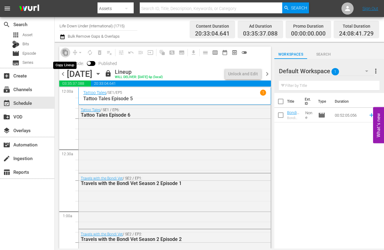
click at [65, 54] on span "content_copy" at bounding box center [65, 52] width 6 height 6
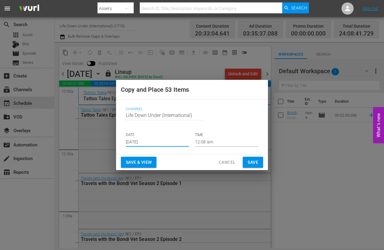
click at [157, 144] on input "[DATE]" at bounding box center [157, 141] width 63 height 9
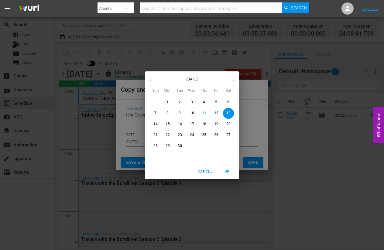
click at [180, 144] on p "30" at bounding box center [180, 145] width 4 height 5
type input "[DATE]"
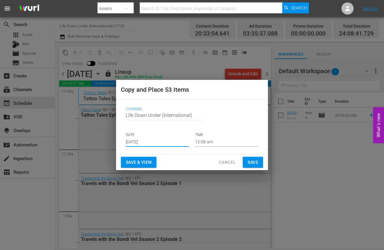
click at [146, 159] on span "Save & View" at bounding box center [139, 162] width 26 height 8
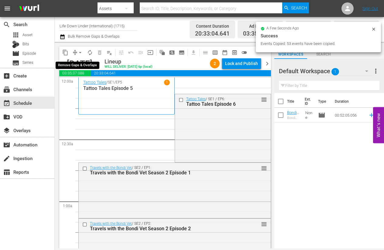
click at [79, 50] on span "arrow_drop_down" at bounding box center [80, 52] width 6 height 6
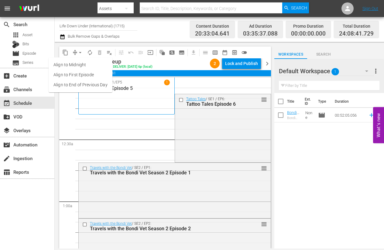
click at [74, 83] on li "Align to End of Previous Day" at bounding box center [81, 85] width 64 height 10
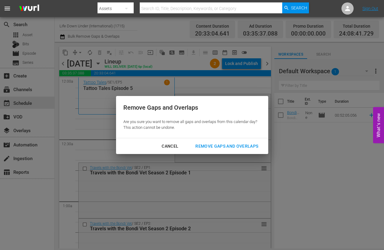
click at [221, 142] on button "Remove Gaps and Overlaps" at bounding box center [226, 145] width 77 height 11
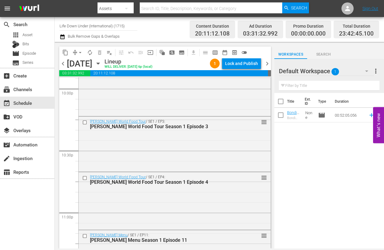
scroll to position [2802, 0]
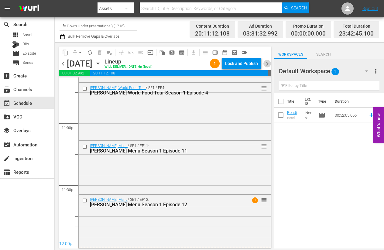
click at [267, 64] on span "chevron_right" at bounding box center [267, 64] width 8 height 8
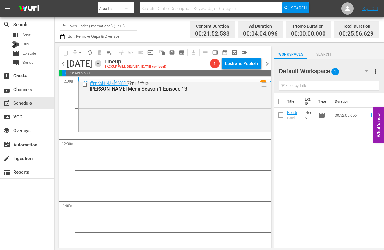
click at [99, 63] on icon "button" at bounding box center [97, 64] width 3 height 2
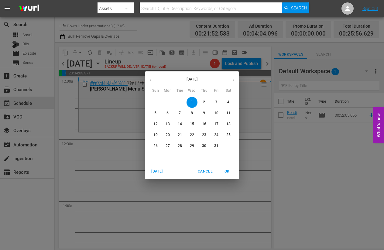
drag, startPoint x: 151, startPoint y: 80, endPoint x: 152, endPoint y: 84, distance: 4.9
click at [151, 81] on icon "button" at bounding box center [150, 80] width 5 height 5
click at [206, 124] on span "18" at bounding box center [203, 123] width 11 height 5
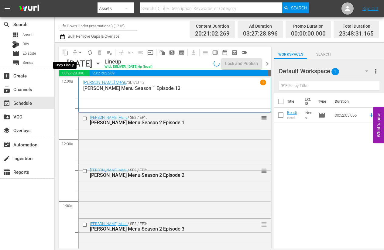
click at [65, 52] on span "content_copy" at bounding box center [65, 52] width 6 height 6
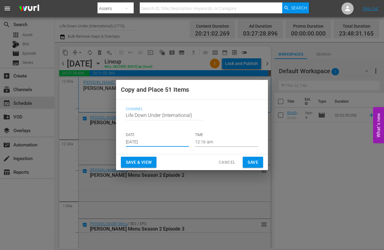
click at [156, 142] on input "[DATE]" at bounding box center [157, 141] width 63 height 9
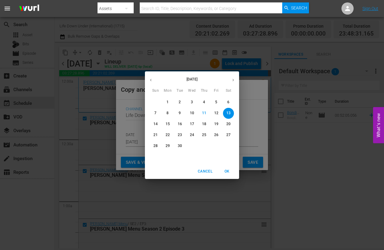
click at [234, 78] on icon "button" at bounding box center [233, 80] width 5 height 5
click at [191, 102] on p "1" at bounding box center [192, 102] width 2 height 5
type input "[DATE]"
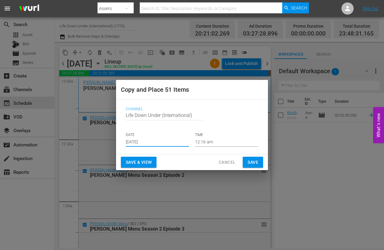
click at [142, 163] on span "Save & View" at bounding box center [139, 162] width 26 height 8
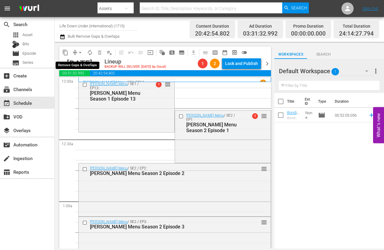
click at [80, 50] on span "arrow_drop_down" at bounding box center [80, 52] width 6 height 6
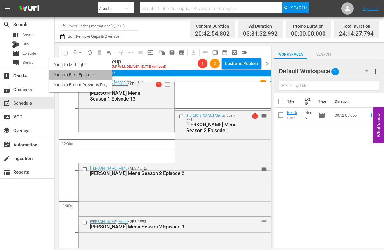
click at [72, 74] on li "Align to First Episode" at bounding box center [81, 75] width 64 height 10
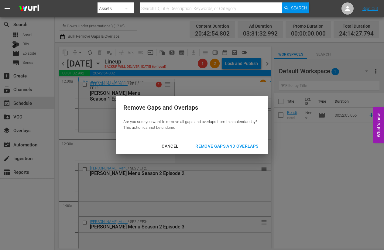
drag, startPoint x: 209, startPoint y: 146, endPoint x: 203, endPoint y: 142, distance: 7.3
click at [209, 146] on div "Remove Gaps and Overlaps" at bounding box center [226, 146] width 73 height 8
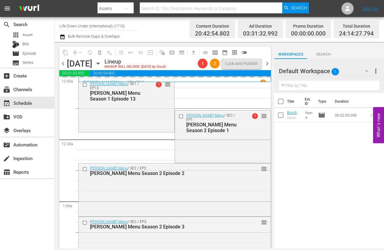
click at [101, 63] on icon "button" at bounding box center [98, 63] width 7 height 7
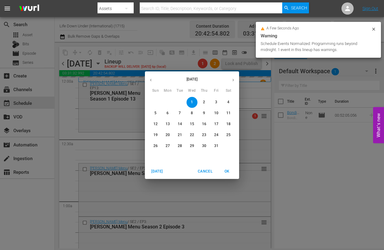
click at [229, 123] on p "18" at bounding box center [228, 123] width 4 height 5
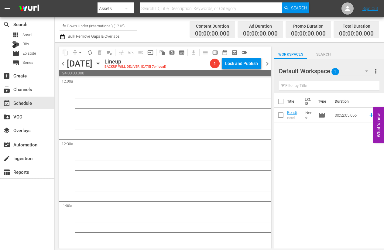
click at [99, 63] on icon "button" at bounding box center [97, 64] width 3 height 2
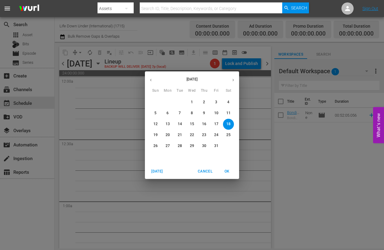
click at [151, 78] on icon "button" at bounding box center [150, 80] width 5 height 5
click at [204, 123] on p "18" at bounding box center [204, 123] width 4 height 5
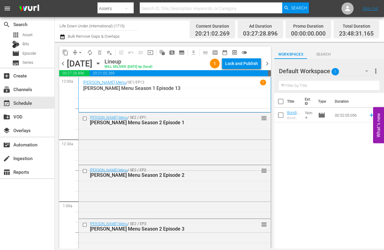
click at [99, 63] on icon "button" at bounding box center [97, 64] width 3 height 2
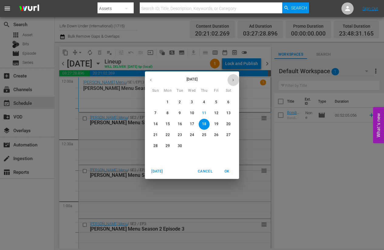
drag, startPoint x: 234, startPoint y: 80, endPoint x: 209, endPoint y: 88, distance: 25.5
click at [233, 80] on icon "button" at bounding box center [233, 80] width 5 height 5
click at [191, 101] on p "1" at bounding box center [192, 102] width 2 height 5
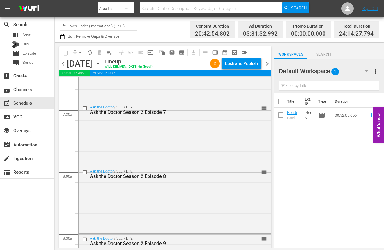
scroll to position [891, 0]
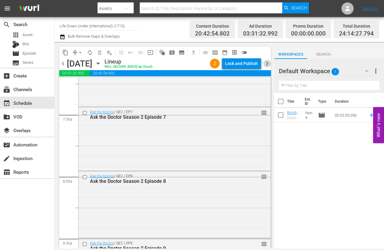
click at [263, 63] on span "chevron_right" at bounding box center [267, 64] width 8 height 8
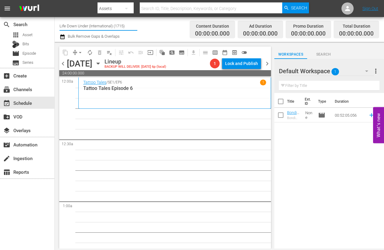
drag, startPoint x: 128, startPoint y: 27, endPoint x: 56, endPoint y: 26, distance: 71.9
click at [56, 26] on div "Channel Title Life Down Under (International) (1715) Bulk Remove Gaps & Overlap…" at bounding box center [219, 29] width 329 height 25
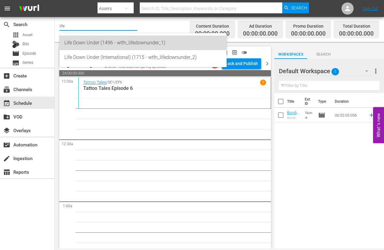
click at [69, 41] on div "Life Down Under (1496 - wtfn_lifedownunder_1)" at bounding box center [142, 43] width 157 height 15
type input "Life Down Under (1496 - wtfn_lifedownunder_1)"
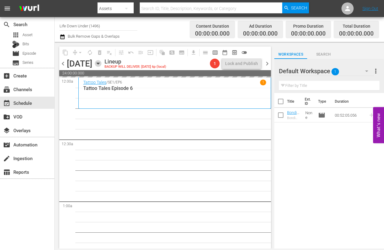
click at [101, 63] on icon "button" at bounding box center [98, 63] width 7 height 7
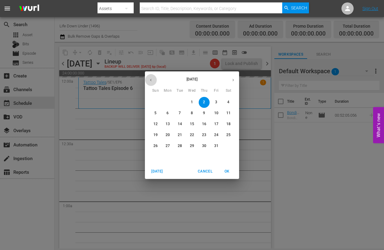
click at [149, 78] on icon "button" at bounding box center [150, 80] width 5 height 5
click at [159, 146] on span "28" at bounding box center [155, 145] width 11 height 5
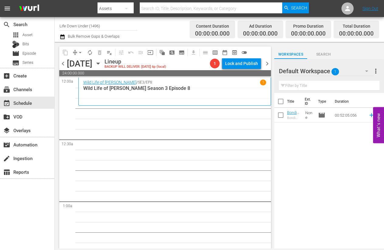
click at [101, 63] on icon "button" at bounding box center [98, 63] width 7 height 7
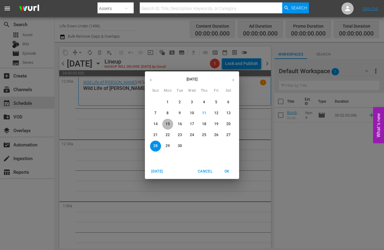
click at [169, 123] on p "15" at bounding box center [167, 123] width 4 height 5
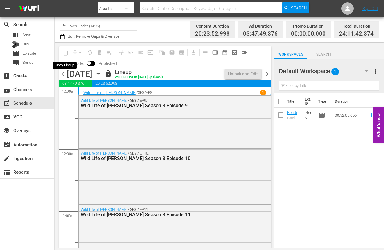
click at [65, 53] on span "content_copy" at bounding box center [65, 52] width 6 height 6
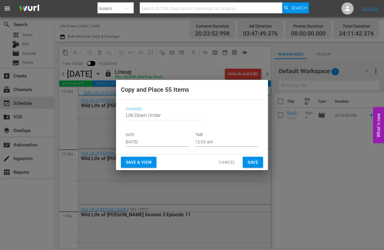
click at [157, 142] on input "[DATE]" at bounding box center [157, 141] width 63 height 9
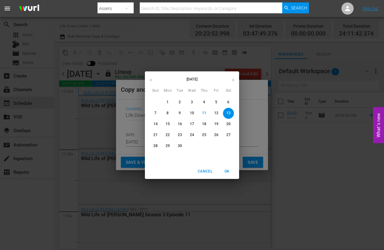
click at [154, 146] on p "28" at bounding box center [155, 145] width 4 height 5
type input "[DATE]"
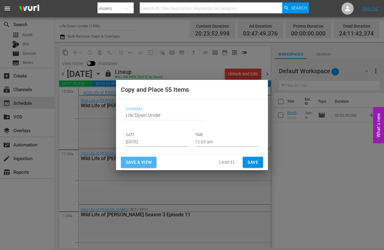
click at [141, 160] on span "Save & View" at bounding box center [139, 162] width 26 height 8
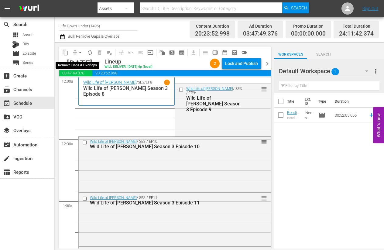
click at [80, 53] on span "arrow_drop_down" at bounding box center [80, 52] width 6 height 6
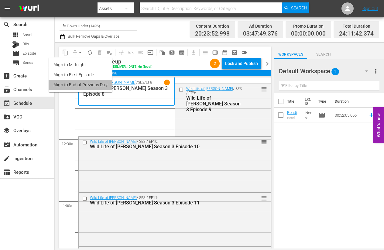
click at [79, 83] on li "Align to End of Previous Day" at bounding box center [81, 85] width 64 height 10
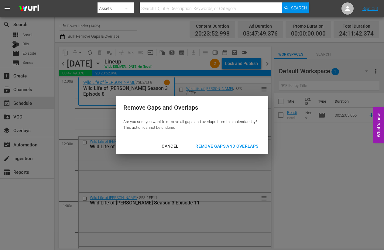
click at [216, 144] on div "Remove Gaps and Overlaps" at bounding box center [226, 146] width 73 height 8
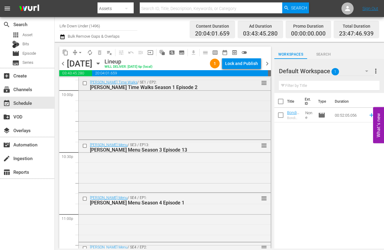
scroll to position [2803, 0]
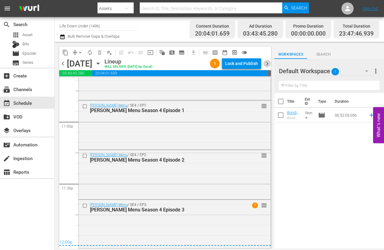
click at [266, 63] on span "chevron_right" at bounding box center [267, 64] width 8 height 8
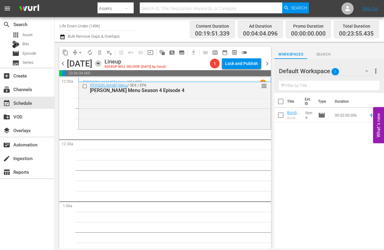
click at [99, 64] on icon "button" at bounding box center [97, 64] width 3 height 2
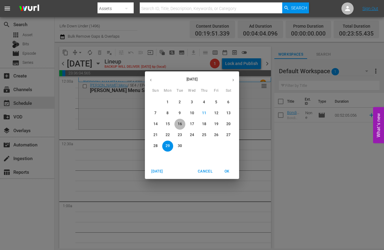
drag, startPoint x: 181, startPoint y: 124, endPoint x: 147, endPoint y: 123, distance: 34.0
click at [181, 124] on p "16" at bounding box center [180, 123] width 4 height 5
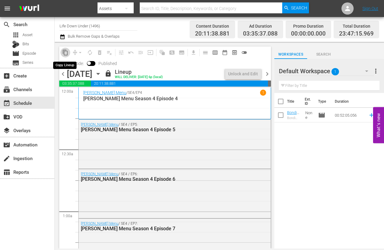
click at [65, 52] on span "content_copy" at bounding box center [65, 52] width 6 height 6
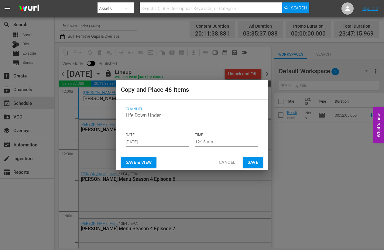
click at [158, 142] on input "[DATE]" at bounding box center [157, 141] width 63 height 9
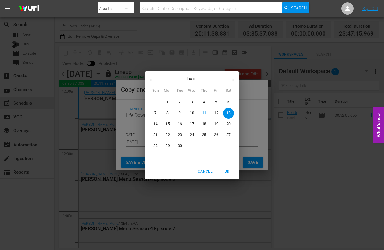
drag, startPoint x: 167, startPoint y: 145, endPoint x: 163, endPoint y: 144, distance: 4.3
click at [167, 145] on p "29" at bounding box center [167, 145] width 4 height 5
type input "[DATE]"
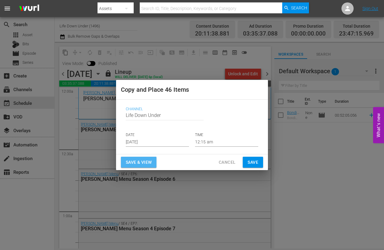
click at [136, 163] on span "Save & View" at bounding box center [139, 162] width 26 height 8
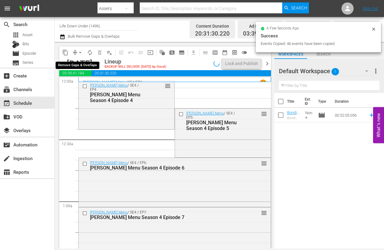
click at [80, 52] on span "arrow_drop_down" at bounding box center [80, 52] width 6 height 6
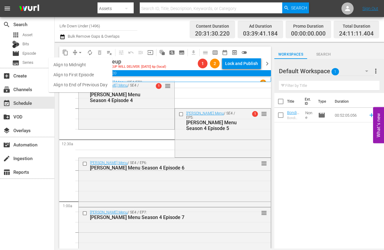
drag, startPoint x: 76, startPoint y: 85, endPoint x: 75, endPoint y: 75, distance: 10.7
click at [75, 75] on ul "Align to Midnight Align to First Episode Align to End of Previous Day" at bounding box center [81, 74] width 64 height 35
click at [75, 75] on li "Align to First Episode" at bounding box center [81, 75] width 64 height 10
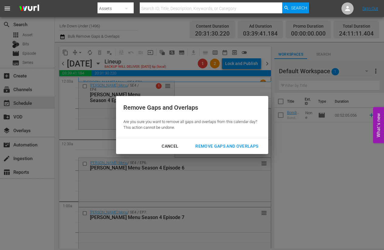
click at [222, 144] on div "Remove Gaps and Overlaps" at bounding box center [226, 146] width 73 height 8
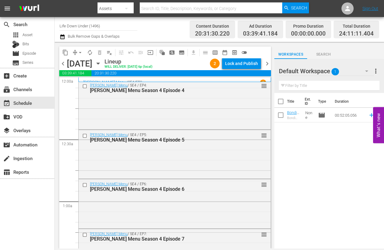
click at [133, 78] on div "Mercurio's Menu / SE4 / EP3 1 Mercurio's Menu Season 4 Episode 3" at bounding box center [174, 79] width 192 height 5
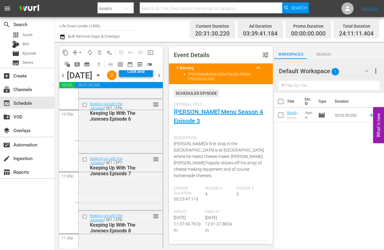
scroll to position [2858, 0]
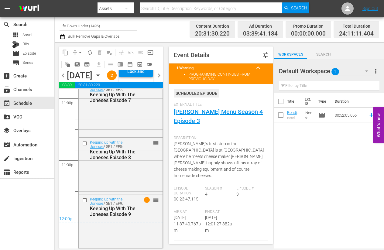
click at [64, 79] on span "chevron_left" at bounding box center [63, 76] width 8 height 8
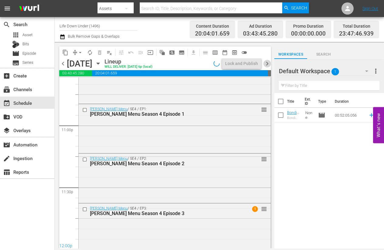
click at [266, 62] on span "chevron_right" at bounding box center [267, 64] width 8 height 8
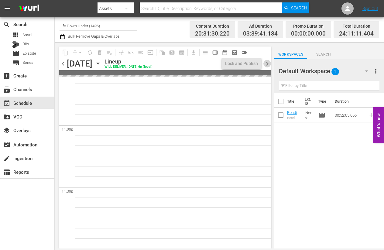
click at [267, 62] on span "chevron_right" at bounding box center [267, 64] width 8 height 8
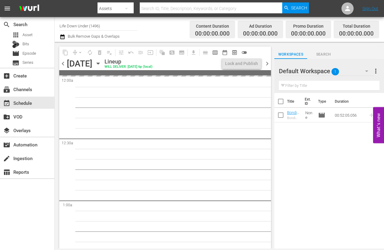
click at [62, 64] on span "chevron_left" at bounding box center [63, 64] width 8 height 8
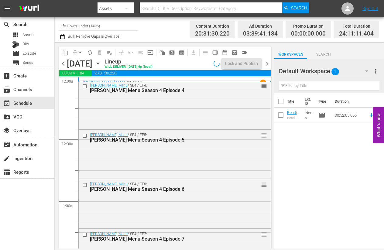
click at [266, 62] on span "chevron_right" at bounding box center [267, 64] width 8 height 8
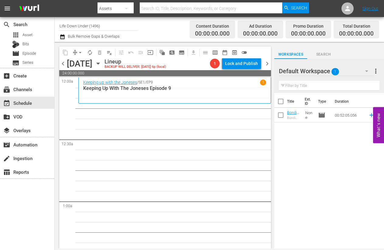
click at [101, 60] on icon "button" at bounding box center [98, 63] width 7 height 7
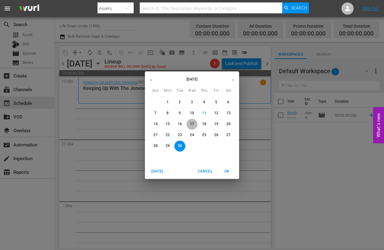
click at [191, 124] on p "17" at bounding box center [192, 123] width 4 height 5
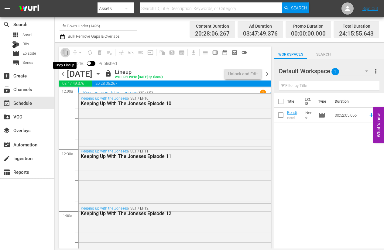
click at [66, 53] on span "content_copy" at bounding box center [65, 52] width 6 height 6
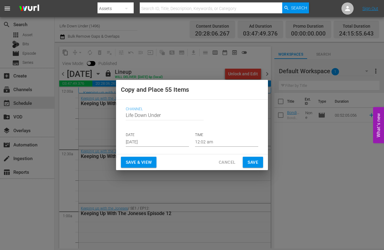
click at [155, 141] on input "[DATE]" at bounding box center [157, 141] width 63 height 9
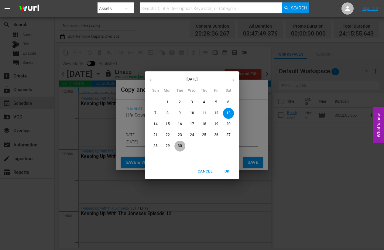
drag, startPoint x: 183, startPoint y: 147, endPoint x: 179, endPoint y: 151, distance: 6.0
click at [183, 147] on span "30" at bounding box center [179, 145] width 11 height 5
type input "[DATE]"
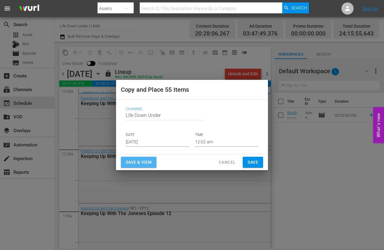
click at [140, 163] on span "Save & View" at bounding box center [139, 162] width 26 height 8
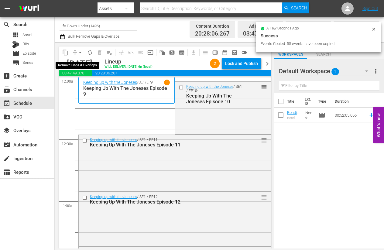
click at [81, 53] on span "arrow_drop_down" at bounding box center [80, 52] width 6 height 6
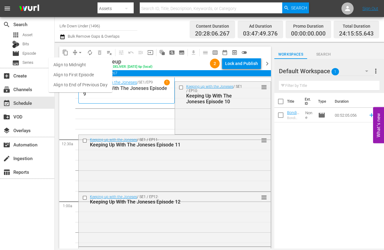
click at [70, 83] on li "Align to End of Previous Day" at bounding box center [81, 85] width 64 height 10
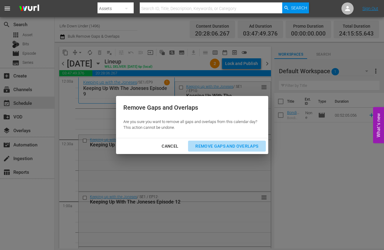
drag, startPoint x: 223, startPoint y: 146, endPoint x: 142, endPoint y: 147, distance: 81.3
click at [223, 146] on div "Remove Gaps and Overlaps" at bounding box center [226, 146] width 73 height 8
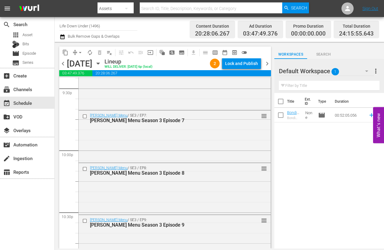
scroll to position [2859, 0]
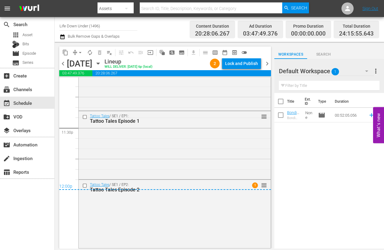
drag, startPoint x: 267, startPoint y: 62, endPoint x: 245, endPoint y: 75, distance: 25.8
click at [267, 62] on span "chevron_right" at bounding box center [267, 64] width 8 height 8
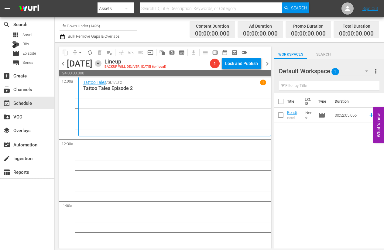
click at [101, 63] on icon "button" at bounding box center [98, 63] width 7 height 7
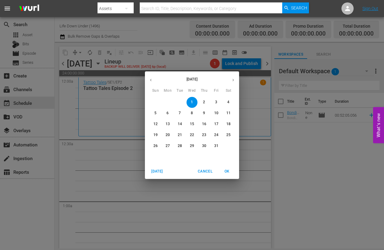
drag, startPoint x: 149, startPoint y: 79, endPoint x: 155, endPoint y: 80, distance: 5.8
click at [149, 79] on icon "button" at bounding box center [150, 80] width 5 height 5
click at [204, 124] on p "18" at bounding box center [204, 123] width 4 height 5
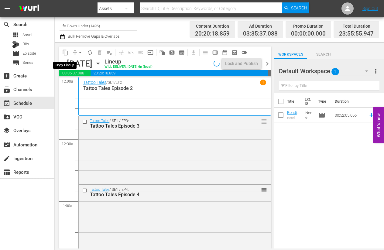
click at [65, 52] on span "content_copy" at bounding box center [65, 52] width 6 height 6
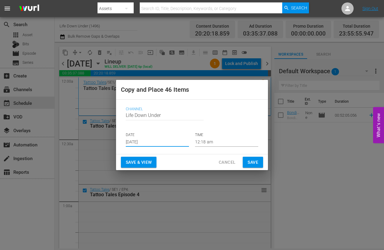
click at [155, 141] on input "[DATE]" at bounding box center [157, 141] width 63 height 9
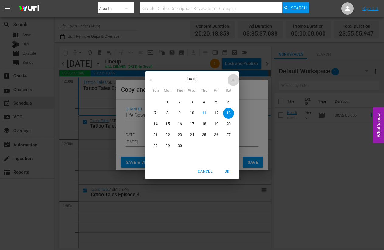
click at [232, 81] on icon "button" at bounding box center [233, 80] width 5 height 5
click at [192, 102] on p "1" at bounding box center [192, 102] width 2 height 5
type input "[DATE]"
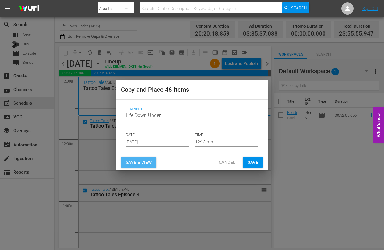
click at [141, 160] on span "Save & View" at bounding box center [139, 162] width 26 height 8
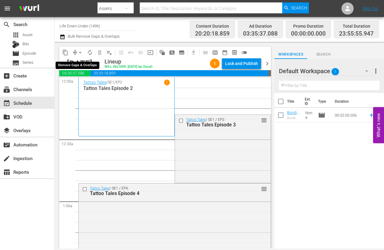
click at [80, 51] on span "arrow_drop_down" at bounding box center [80, 52] width 6 height 6
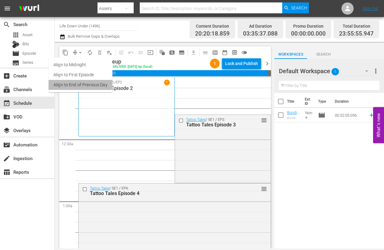
click at [70, 83] on li "Align to End of Previous Day" at bounding box center [81, 85] width 64 height 10
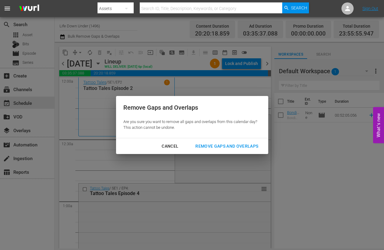
click at [225, 143] on div "Remove Gaps and Overlaps" at bounding box center [226, 146] width 73 height 8
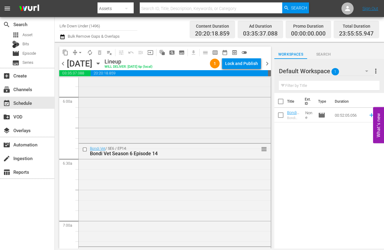
scroll to position [725, 0]
click at [267, 63] on span "chevron_right" at bounding box center [267, 64] width 8 height 8
